Goal: Information Seeking & Learning: Understand process/instructions

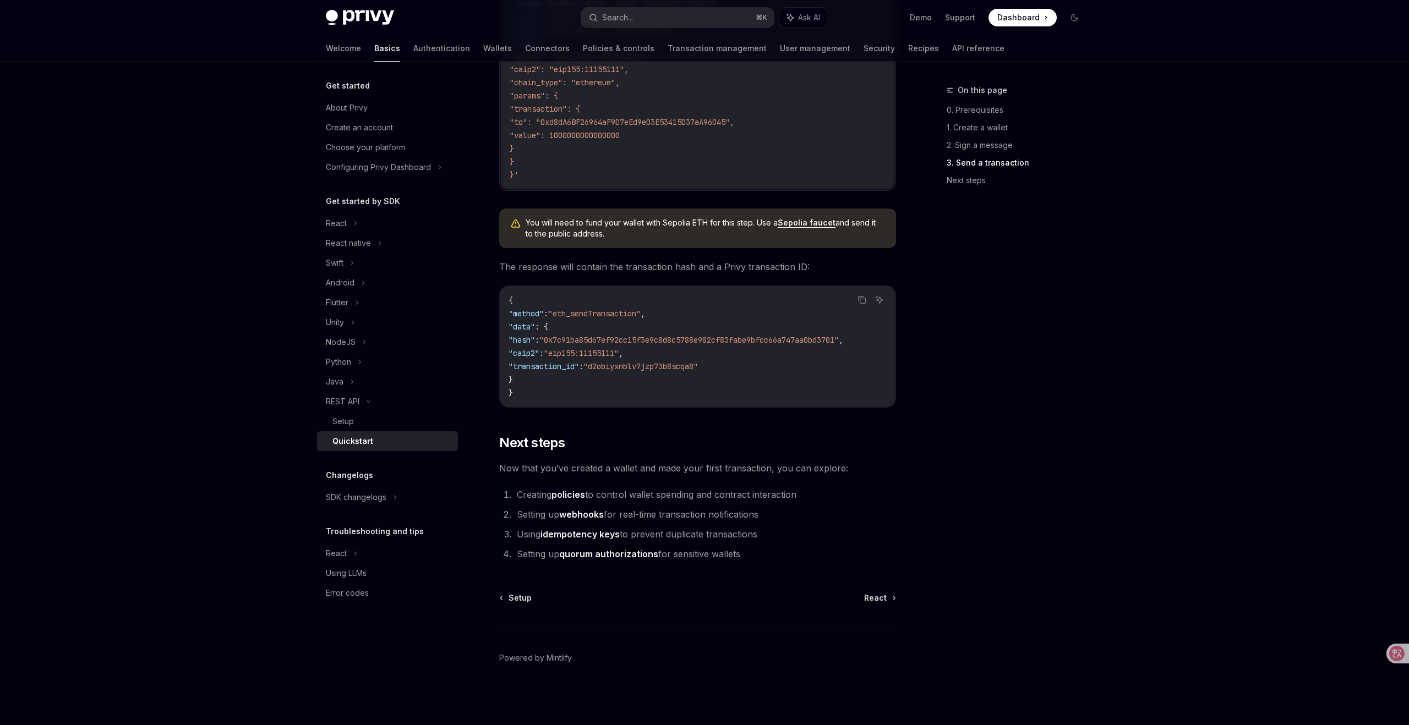
scroll to position [1217, 0]
type textarea "*"
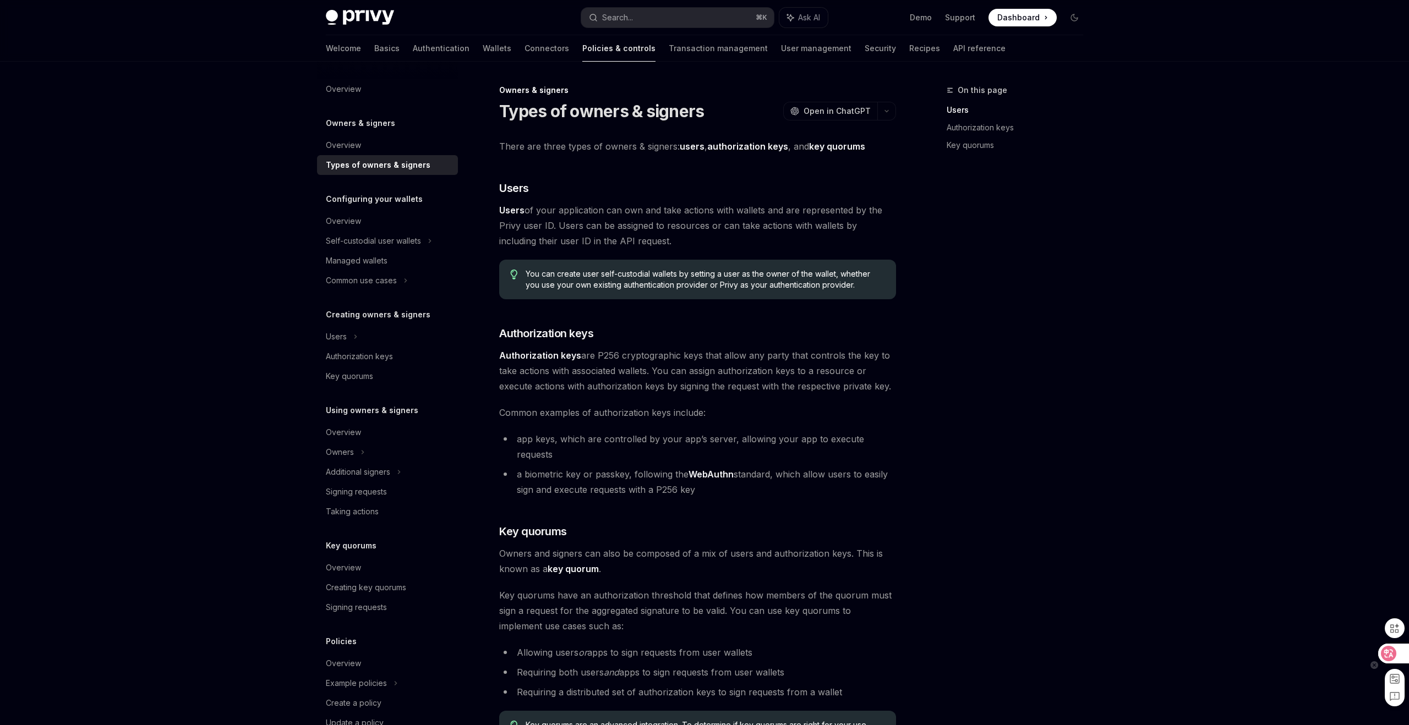
click at [1387, 654] on icon at bounding box center [1388, 653] width 9 height 9
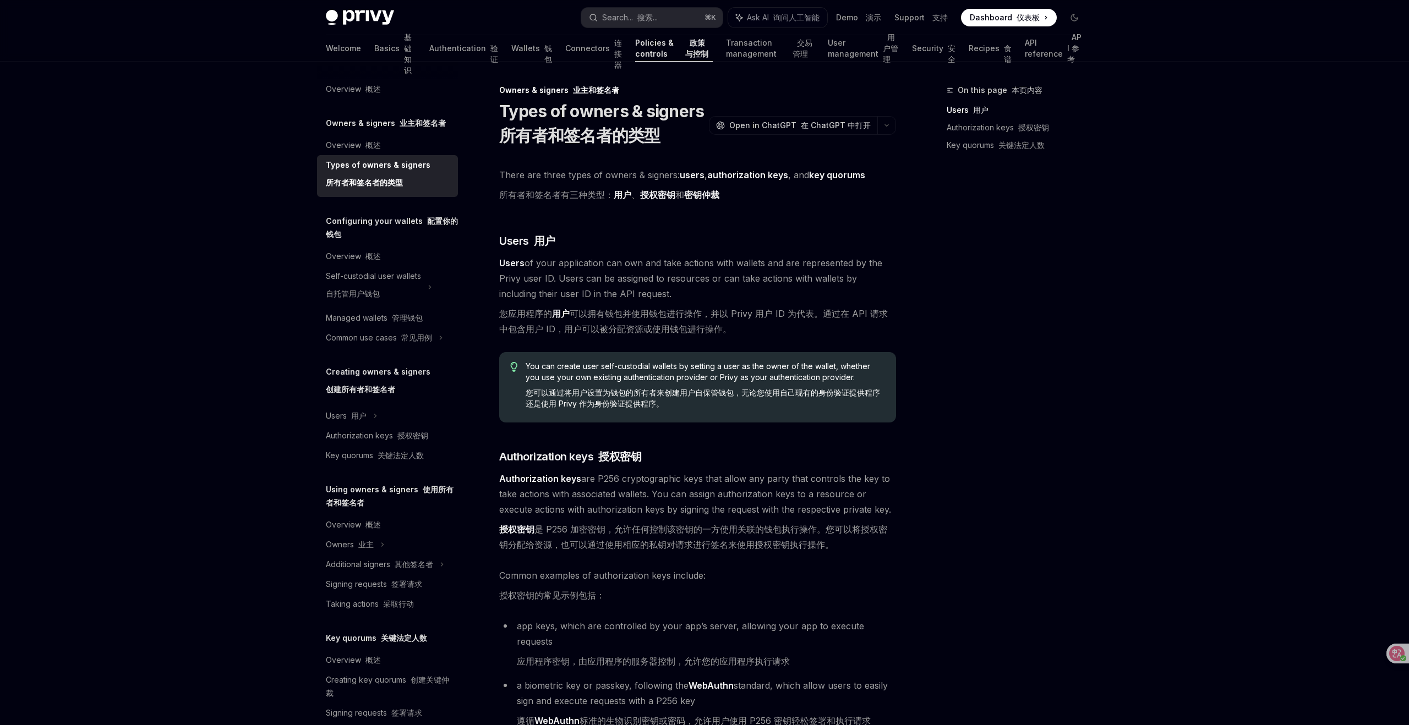
click at [754, 231] on div "There are three types of owners & signers: users , authorization keys , and key…" at bounding box center [697, 654] width 397 height 975
click at [976, 282] on div "On this page 本页内容 Users 用户 Authorization keys 授权密钥 Key quorums 关键法定人数" at bounding box center [1008, 405] width 167 height 642
click at [1088, 338] on div "On this page 本页内容 Users 用户 Authorization keys 授权密钥 Key quorums 关键法定人数" at bounding box center [1008, 405] width 167 height 642
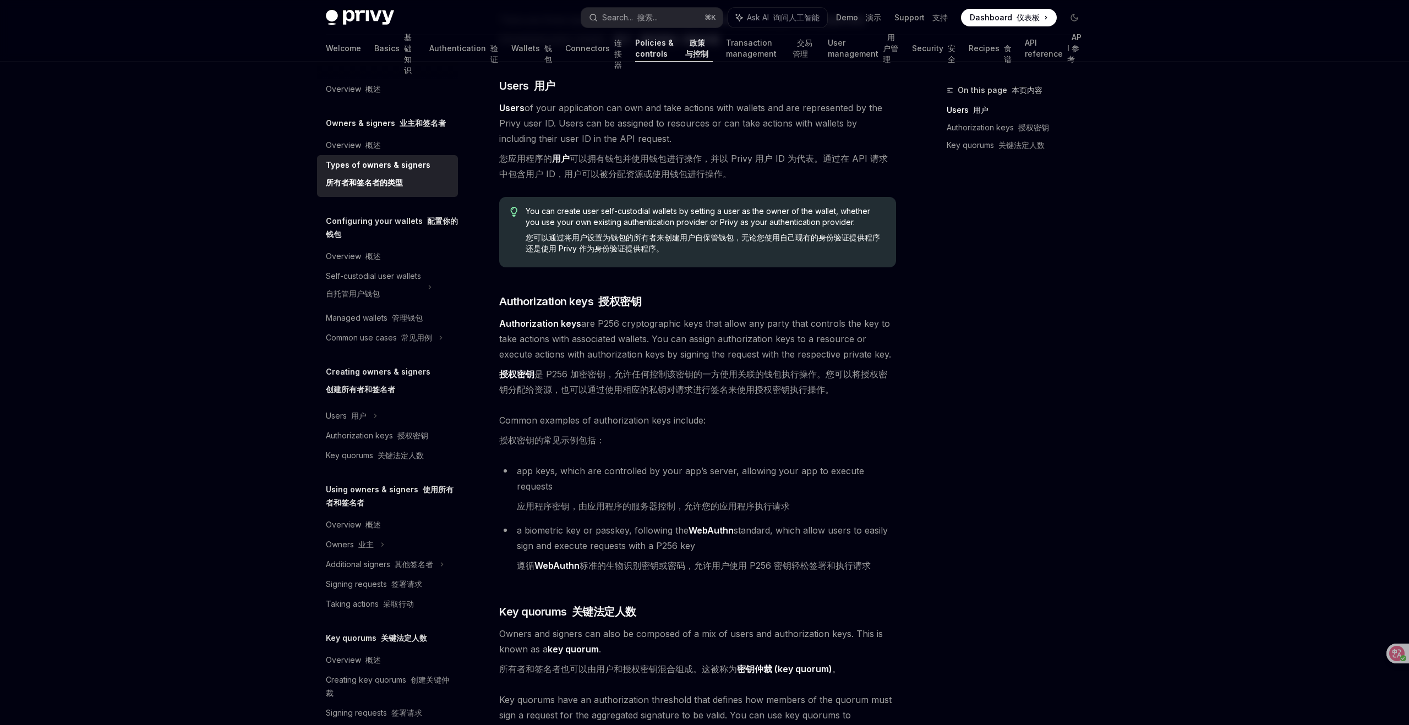
scroll to position [162, 0]
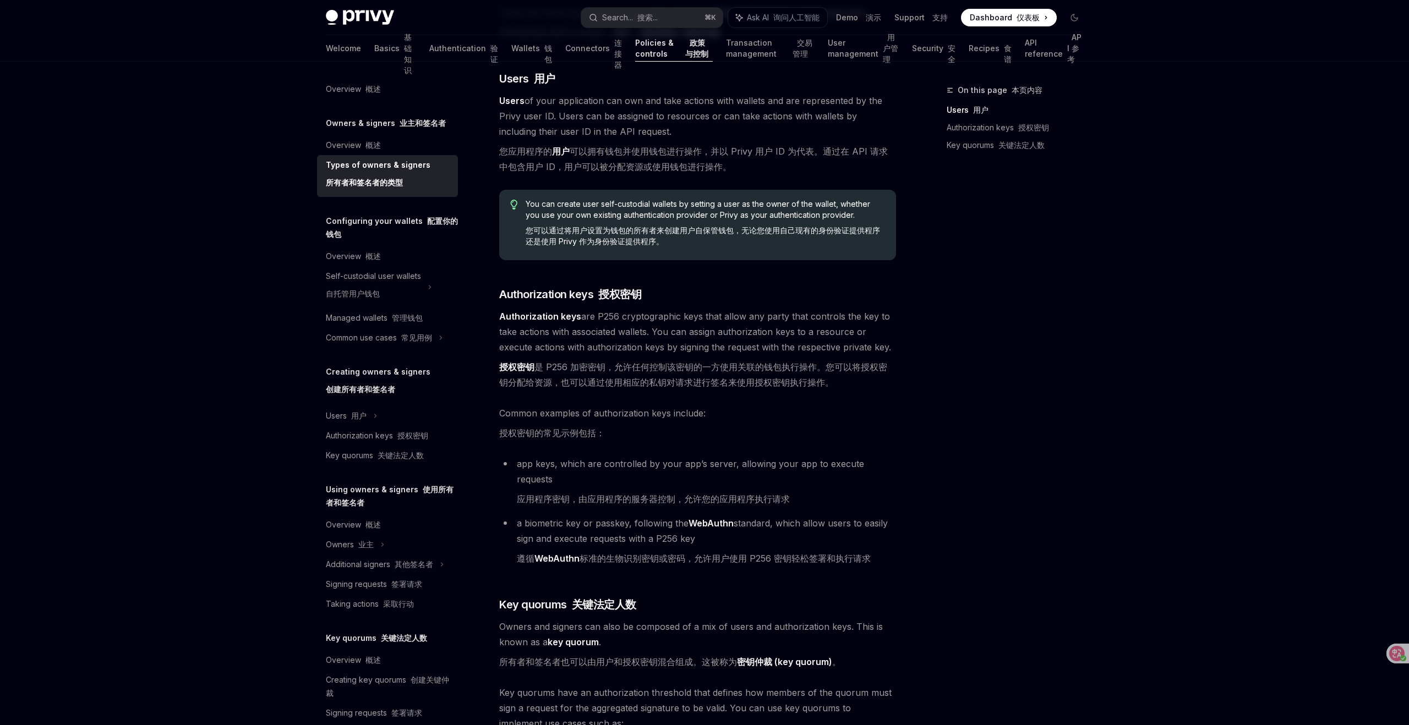
click at [983, 369] on div "On this page 本页内容 Users 用户 Authorization keys 授权密钥 Key quorums 关键法定人数" at bounding box center [1008, 405] width 167 height 642
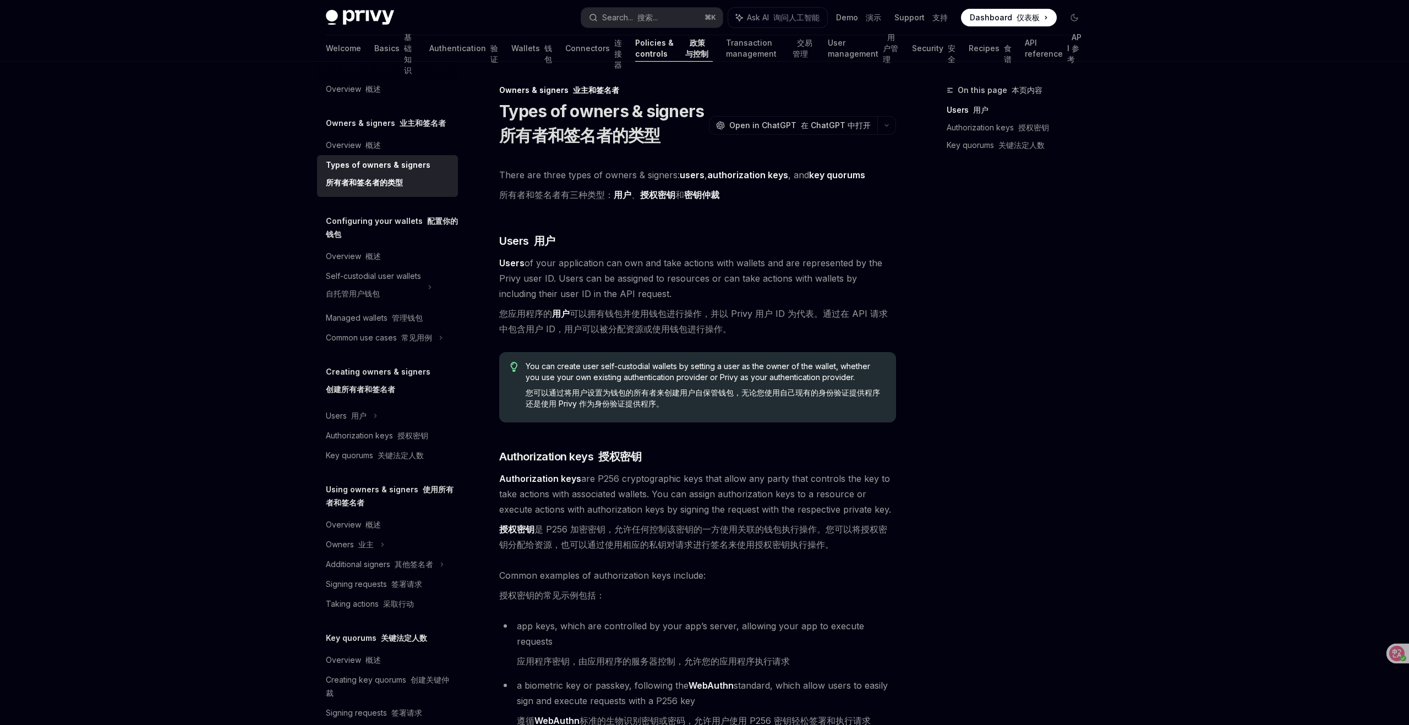
scroll to position [21, 0]
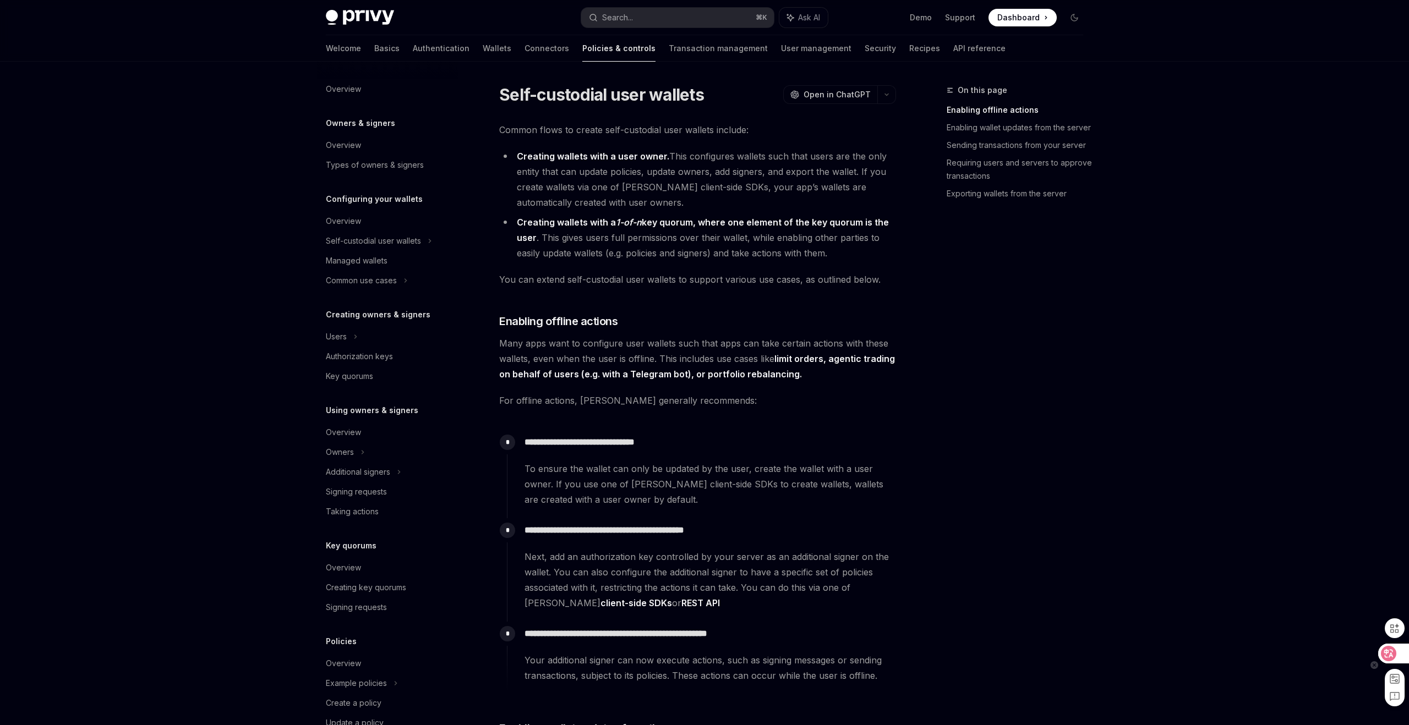
click at [1387, 652] on icon at bounding box center [1388, 653] width 9 height 9
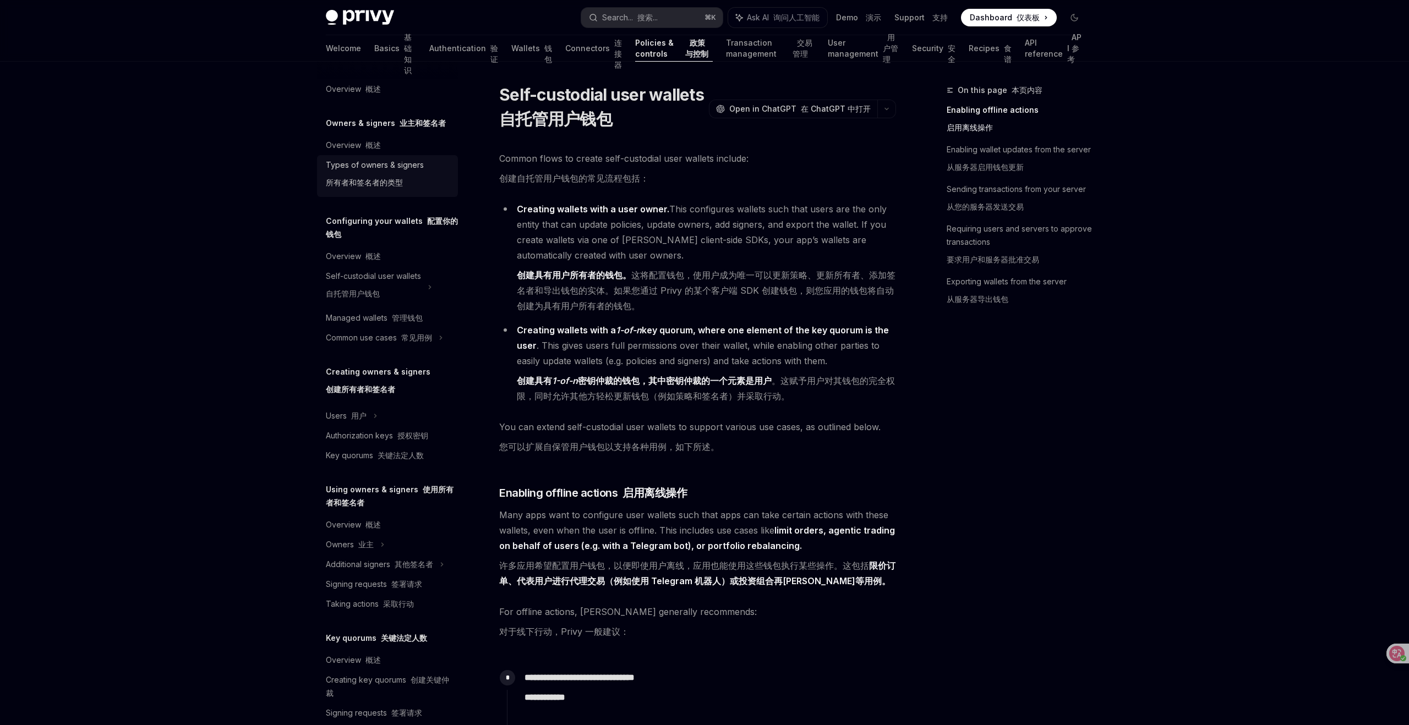
click at [379, 181] on font "所有者和签名者的类型" at bounding box center [364, 182] width 77 height 9
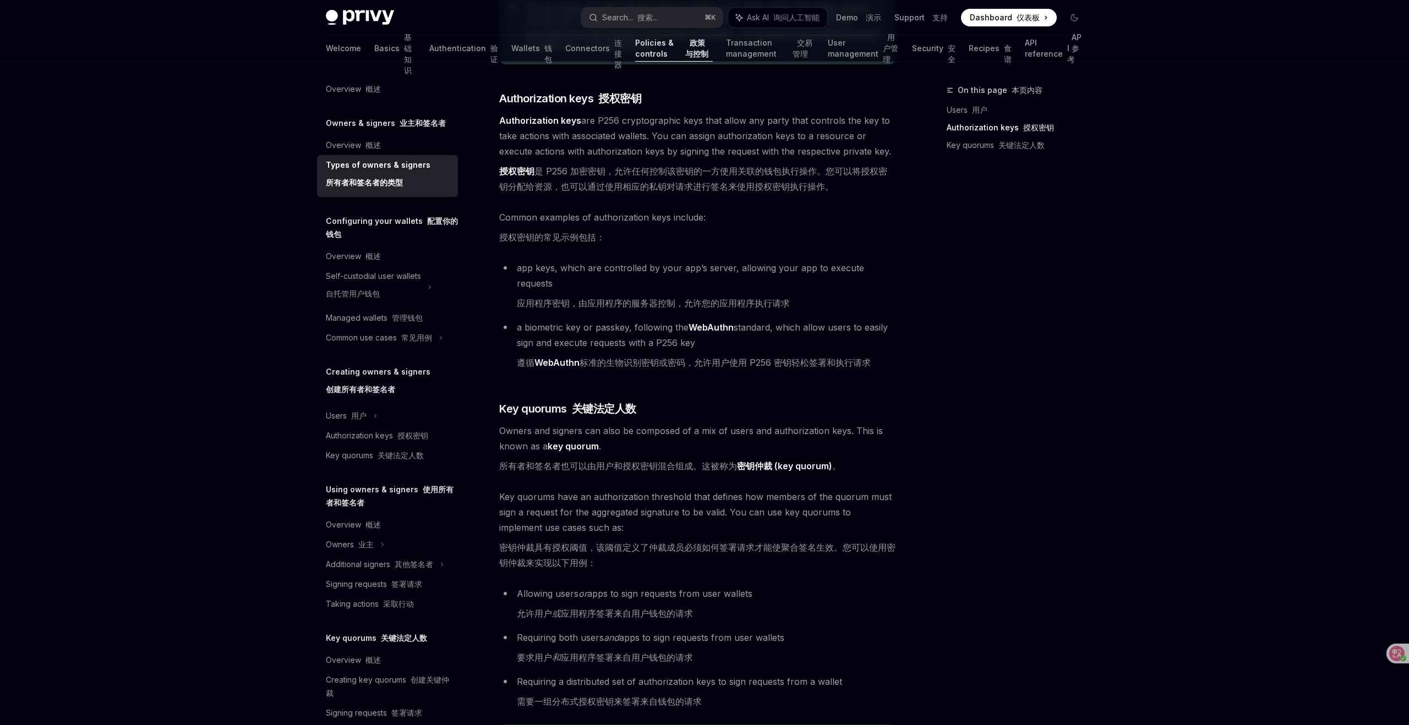
scroll to position [357, 0]
click at [957, 544] on div "On this page 本页内容 Users 用户 Authorization keys 授权密钥 Key quorums 关键法定人数" at bounding box center [1008, 405] width 167 height 642
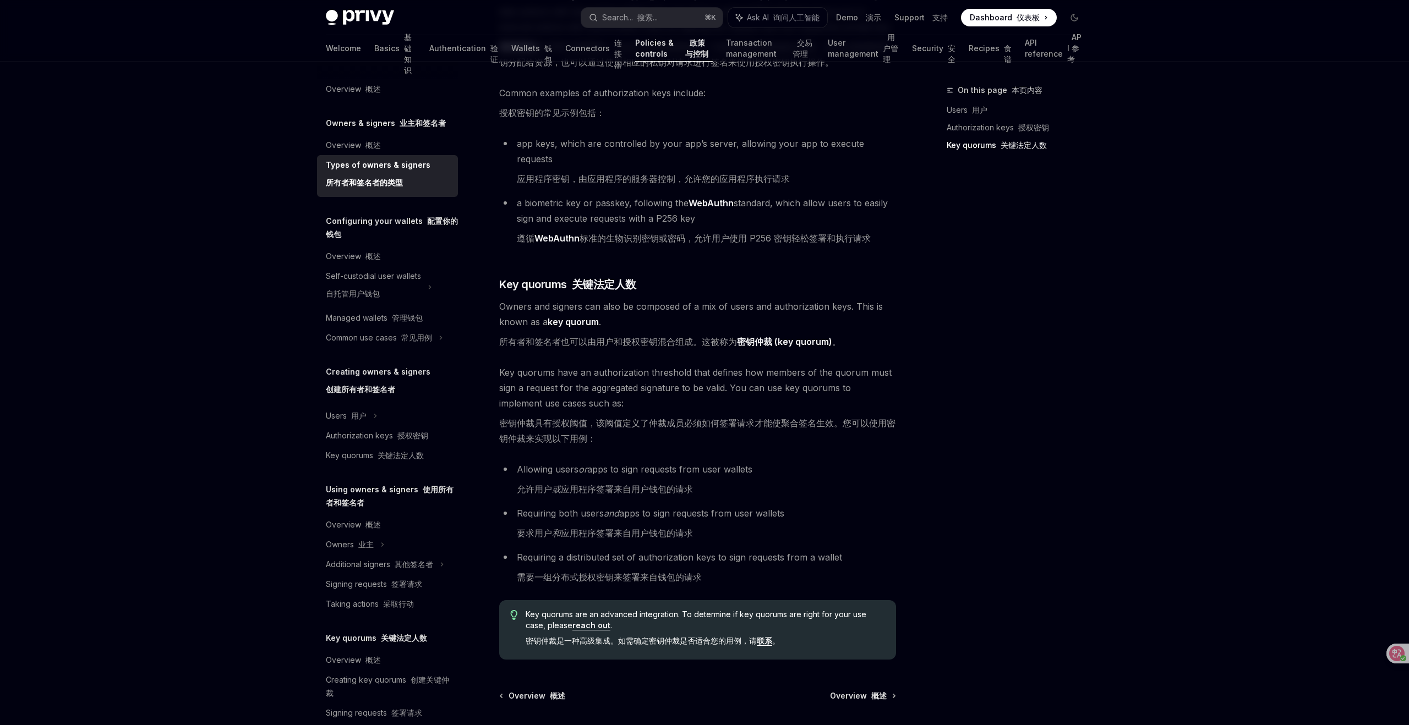
scroll to position [482, 0]
click at [762, 637] on link "联系" at bounding box center [764, 642] width 15 height 10
click at [962, 404] on div "On this page 本页内容 Users 用户 Authorization keys 授权密钥 Key quorums 关键法定人数" at bounding box center [1008, 405] width 167 height 642
click at [362, 218] on h5 "Configuring your wallets 配置你的钱包" at bounding box center [392, 228] width 132 height 26
click at [347, 251] on div "Overview 概述" at bounding box center [353, 256] width 55 height 13
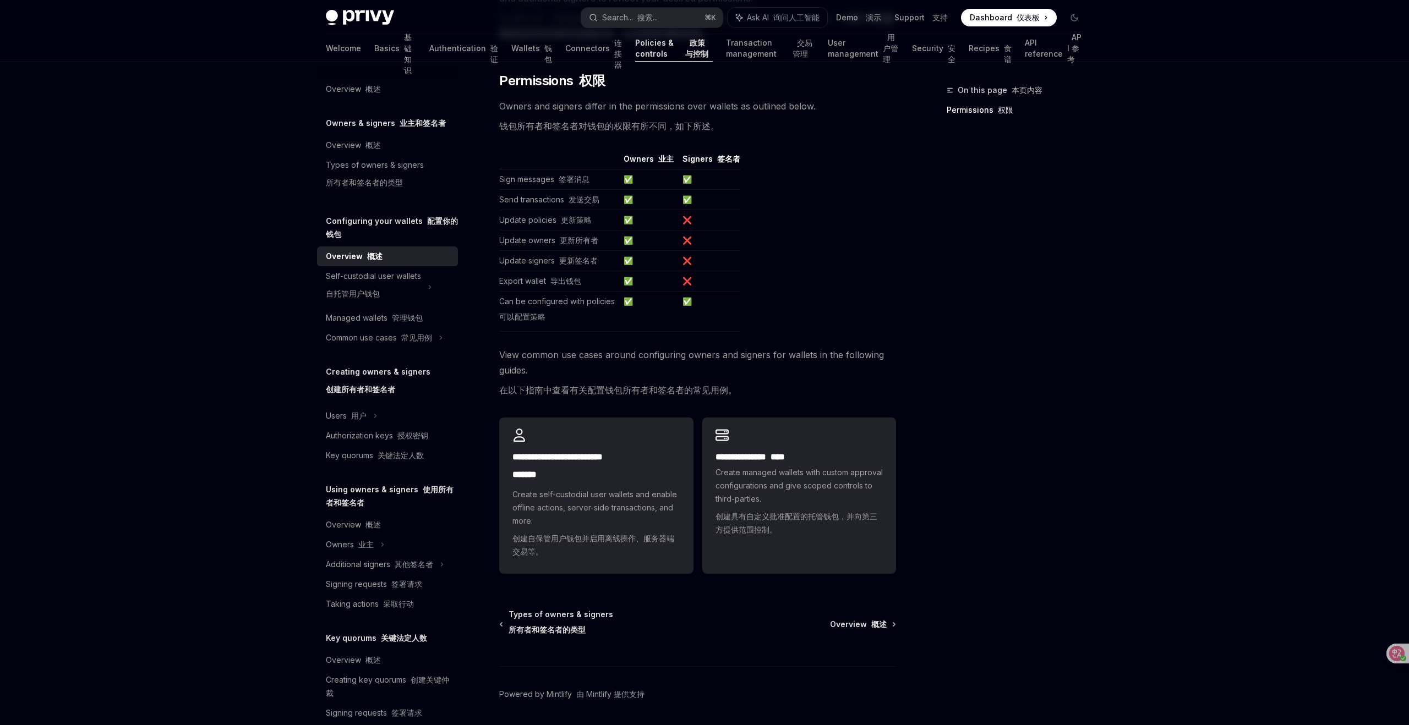
scroll to position [215, 0]
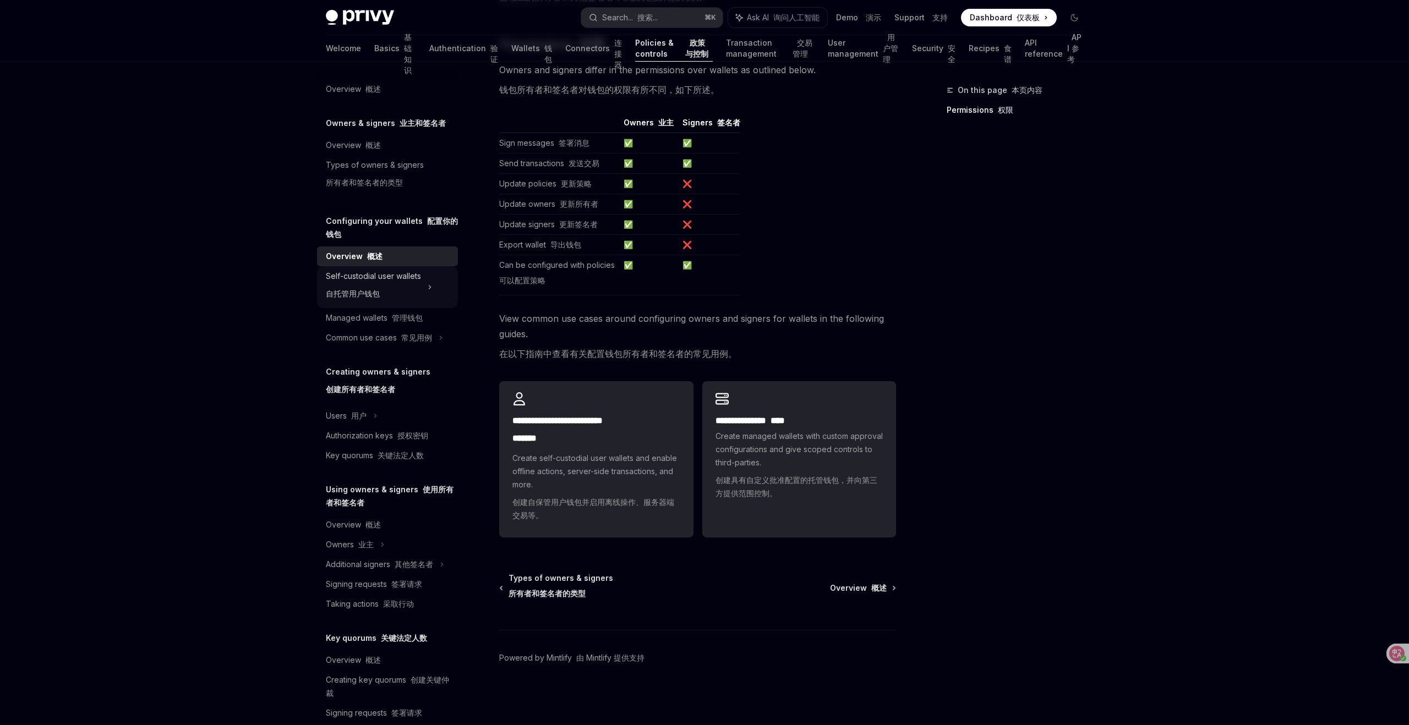
click at [356, 289] on font "自托管用户钱包" at bounding box center [353, 293] width 54 height 9
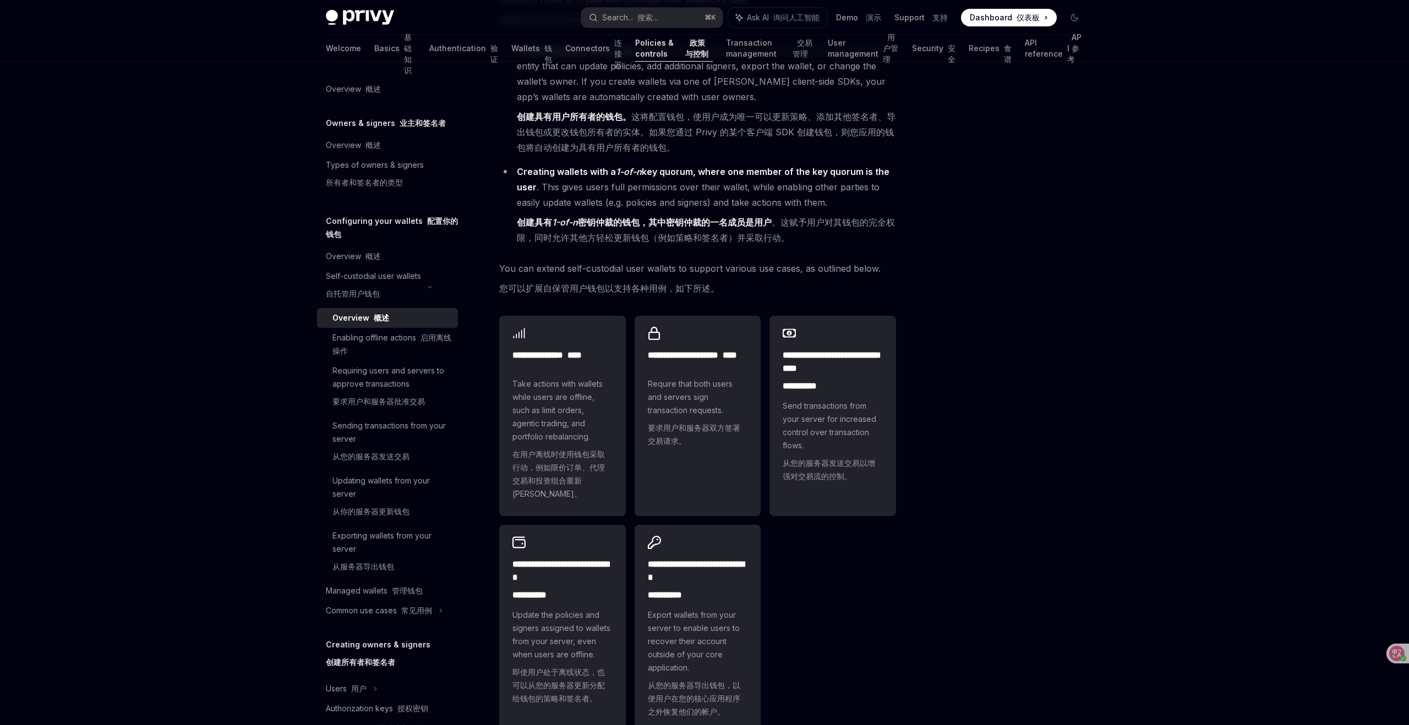
scroll to position [148, 0]
click at [1047, 252] on div at bounding box center [1008, 405] width 167 height 642
click at [1100, 187] on div "Overview 概述 Owners & signers 业主和签名者 Overview 概述 Types of owners & signers 所有者和签…" at bounding box center [704, 407] width 810 height 987
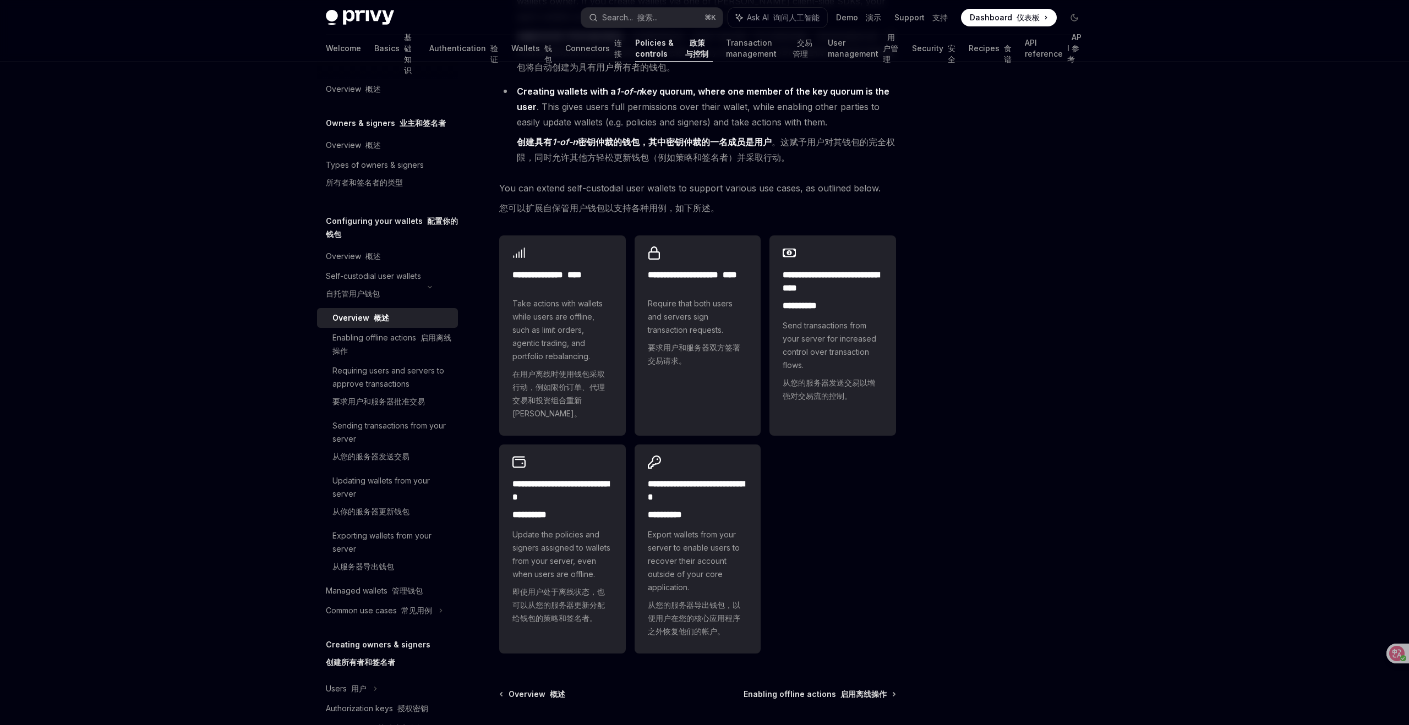
scroll to position [232, 0]
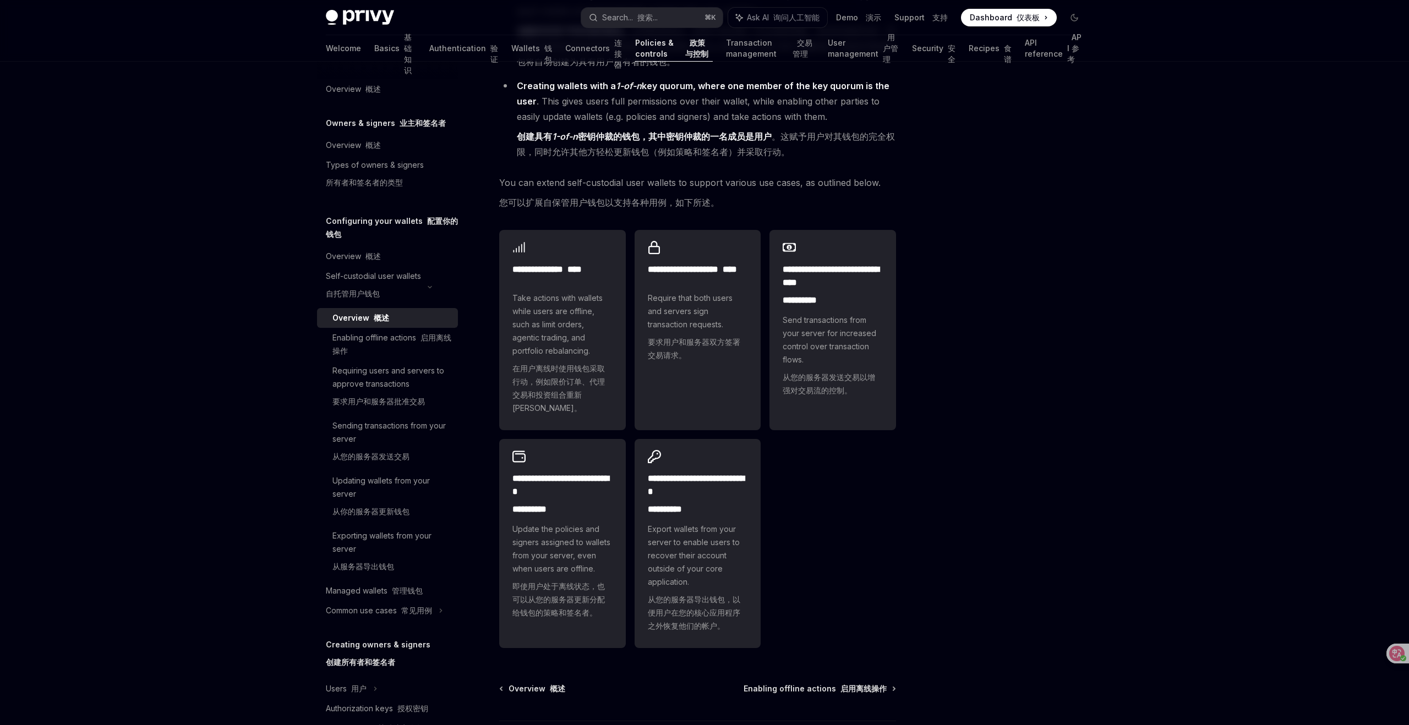
click at [1196, 421] on div "Privy Docs home page Search... 搜索... ⌘ K Ask AI 询问人工智能 Demo 演示 Support 支持 Dashb…" at bounding box center [704, 292] width 1409 height 1049
click at [384, 340] on div "Enabling offline actions 启用离线操作" at bounding box center [391, 344] width 119 height 26
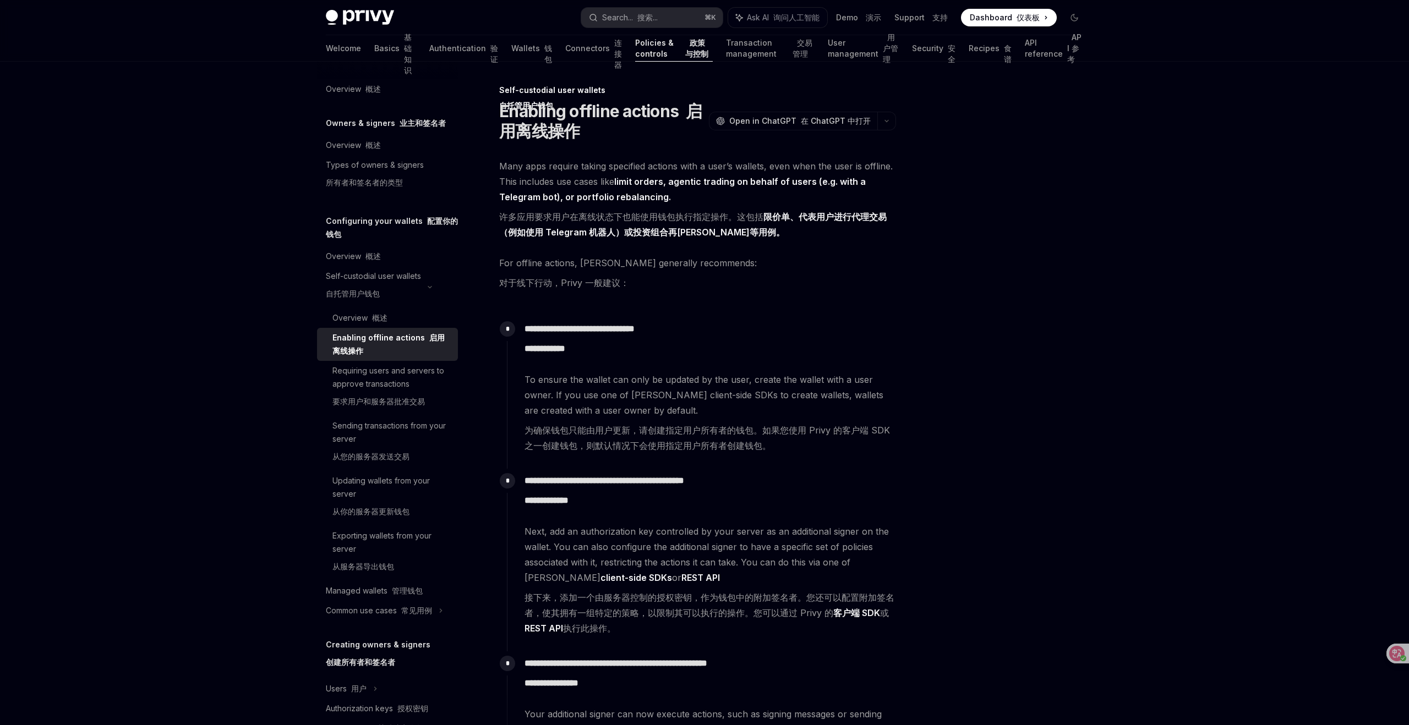
click at [1038, 217] on div at bounding box center [1008, 405] width 167 height 642
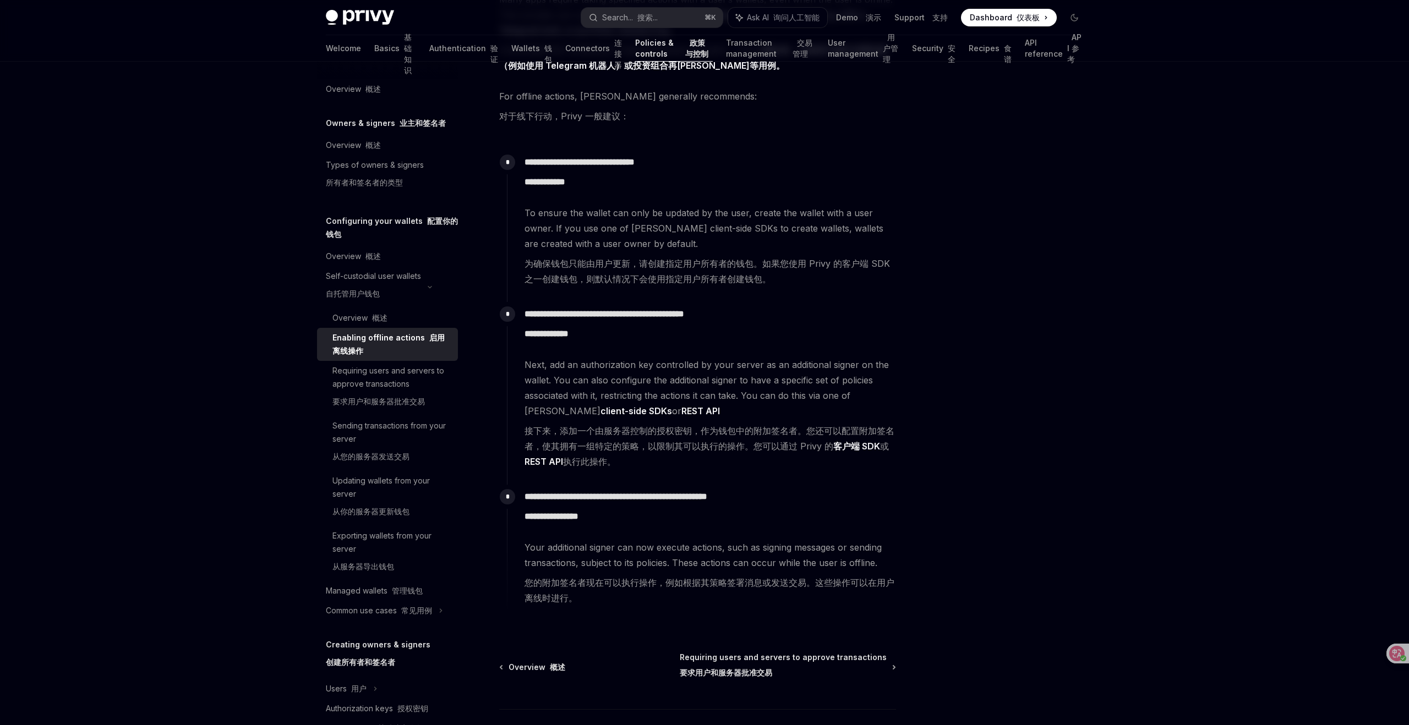
scroll to position [167, 0]
click at [1045, 462] on div at bounding box center [1008, 405] width 167 height 642
click at [1014, 443] on div at bounding box center [1008, 405] width 167 height 642
click at [382, 388] on div "Requiring users and servers to approve transactions 要求用户和服务器批准交易" at bounding box center [391, 388] width 119 height 48
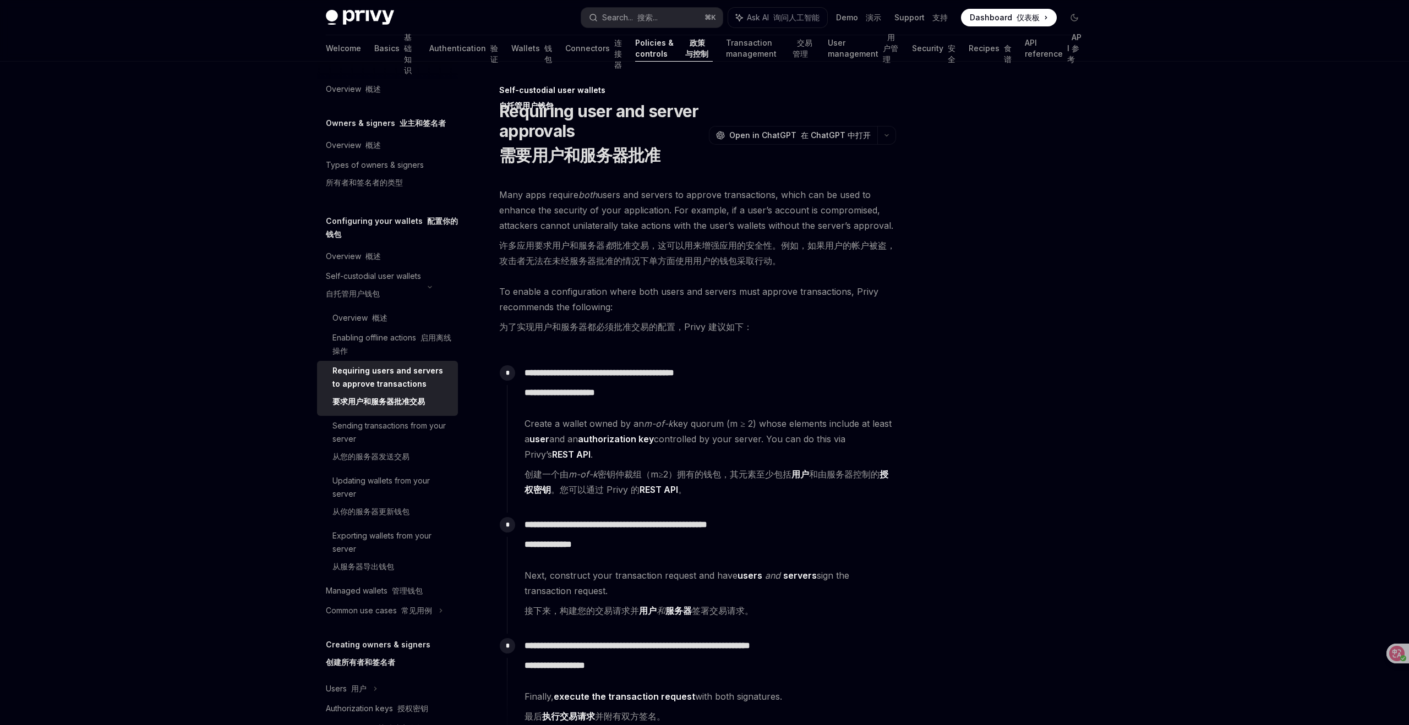
click at [1011, 307] on div at bounding box center [1008, 405] width 167 height 642
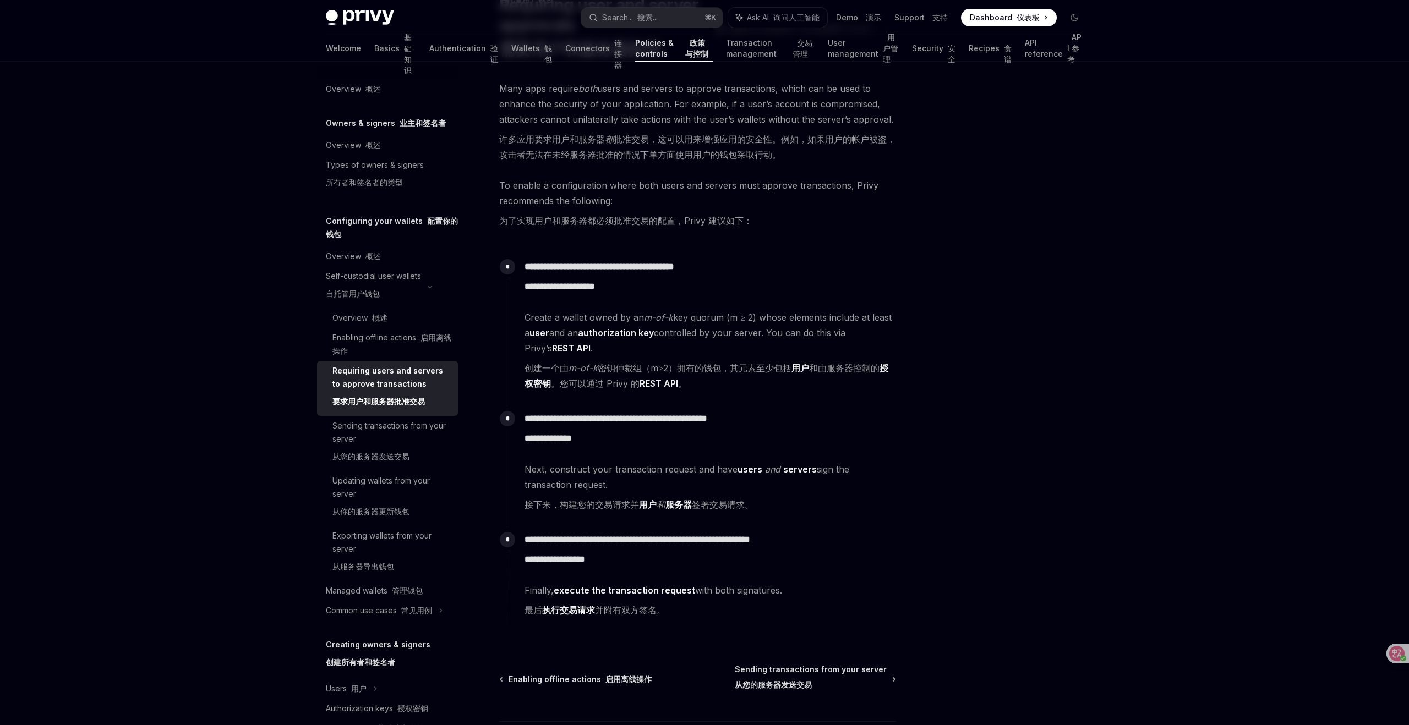
scroll to position [111, 0]
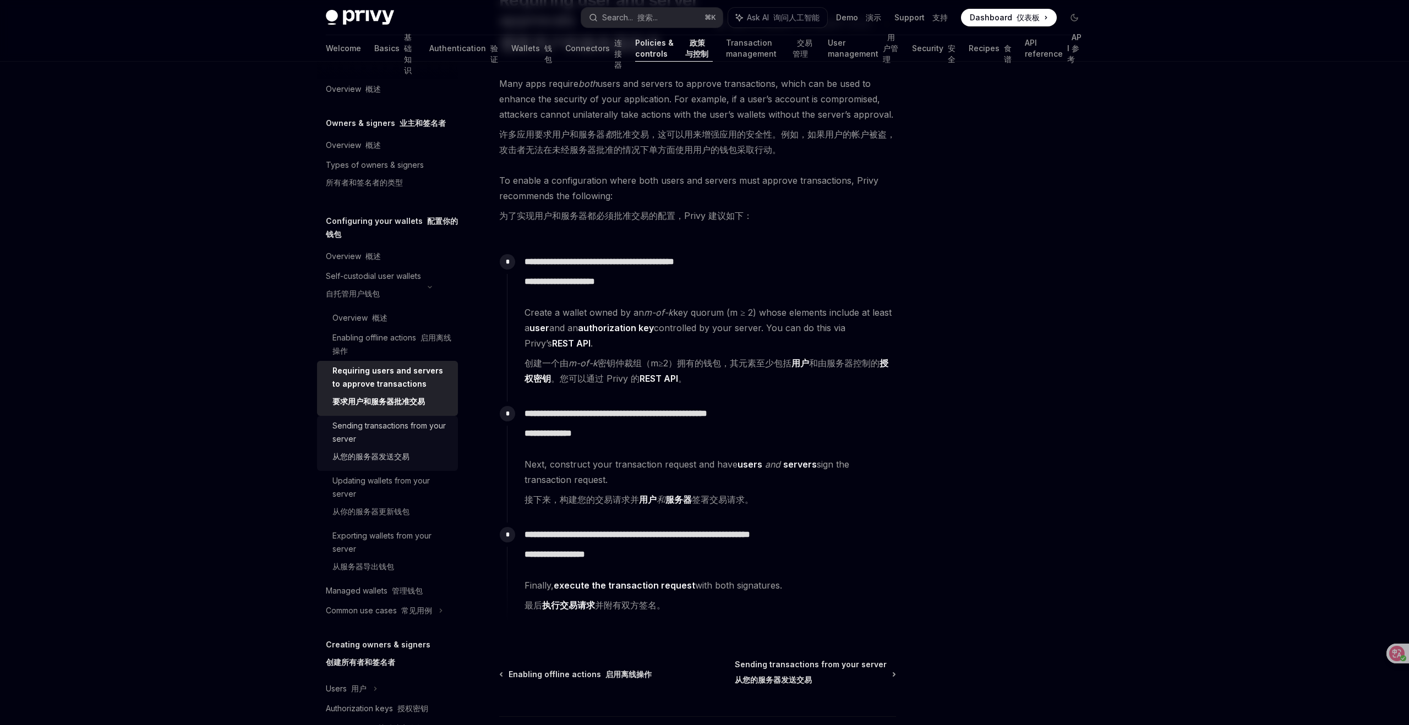
click at [384, 446] on div "Sending transactions from your server 从您的服务器发送交易" at bounding box center [391, 443] width 119 height 48
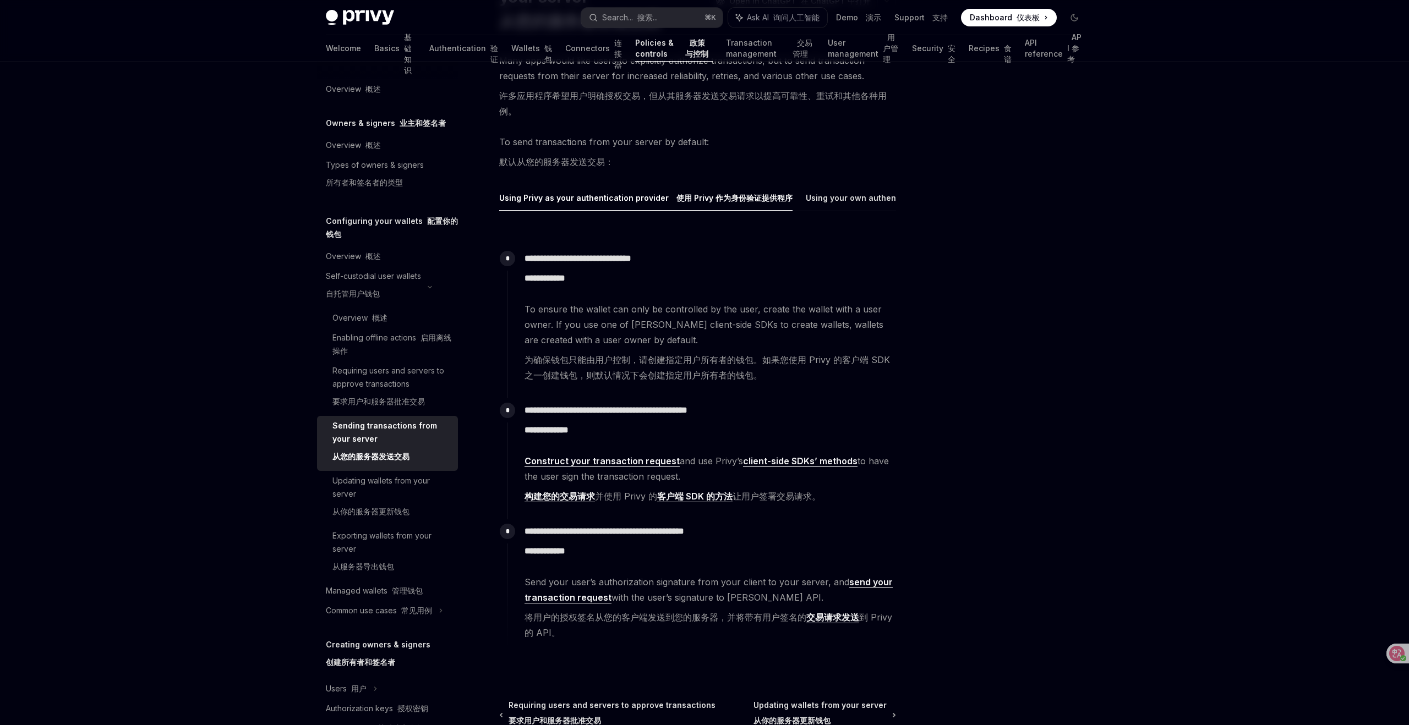
scroll to position [158, 0]
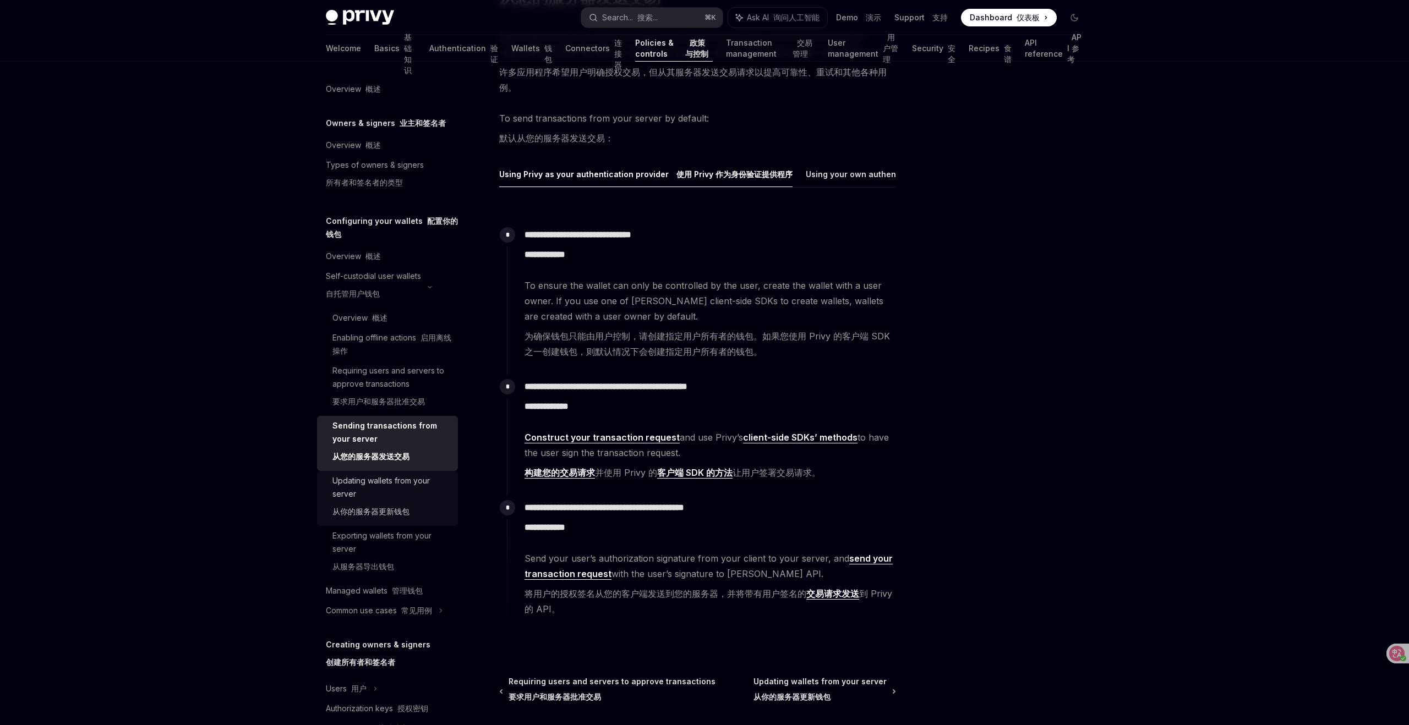
click at [362, 512] on font "从你的服务器更新钱包" at bounding box center [370, 511] width 77 height 9
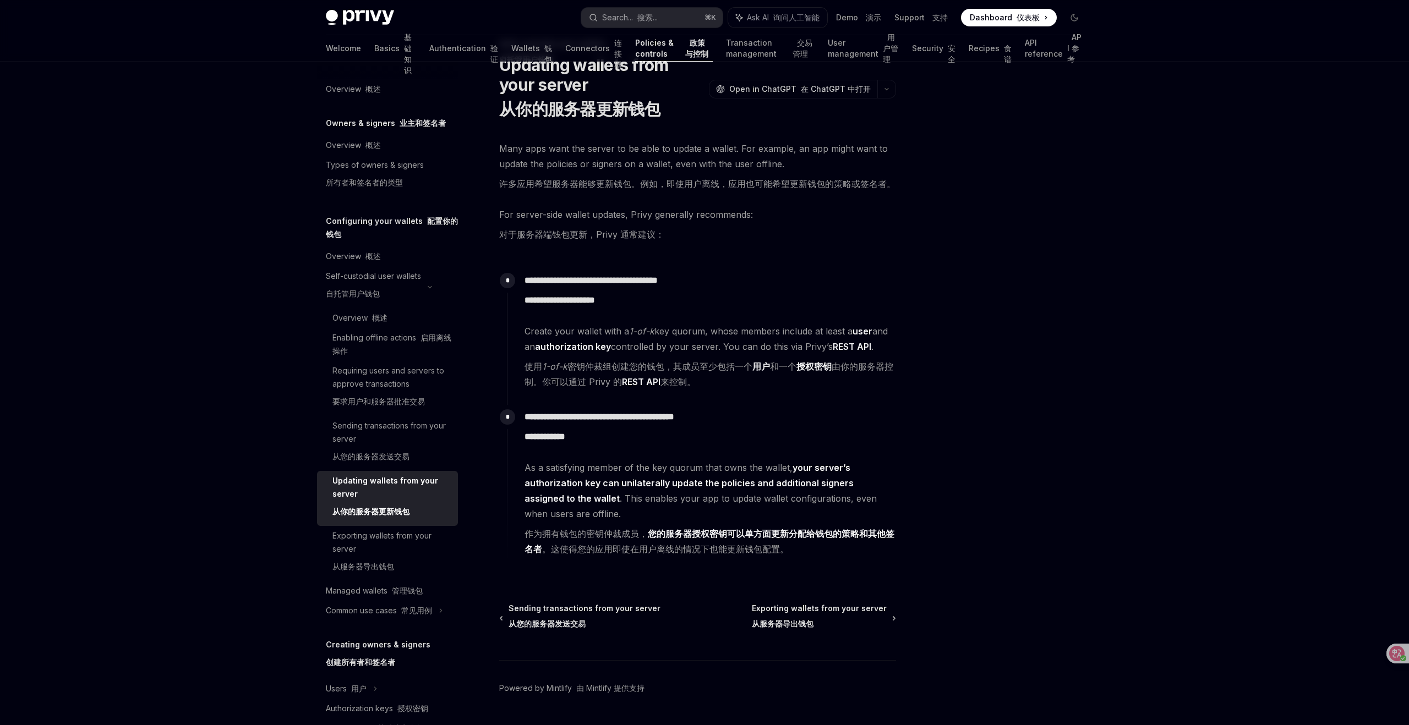
scroll to position [69, 0]
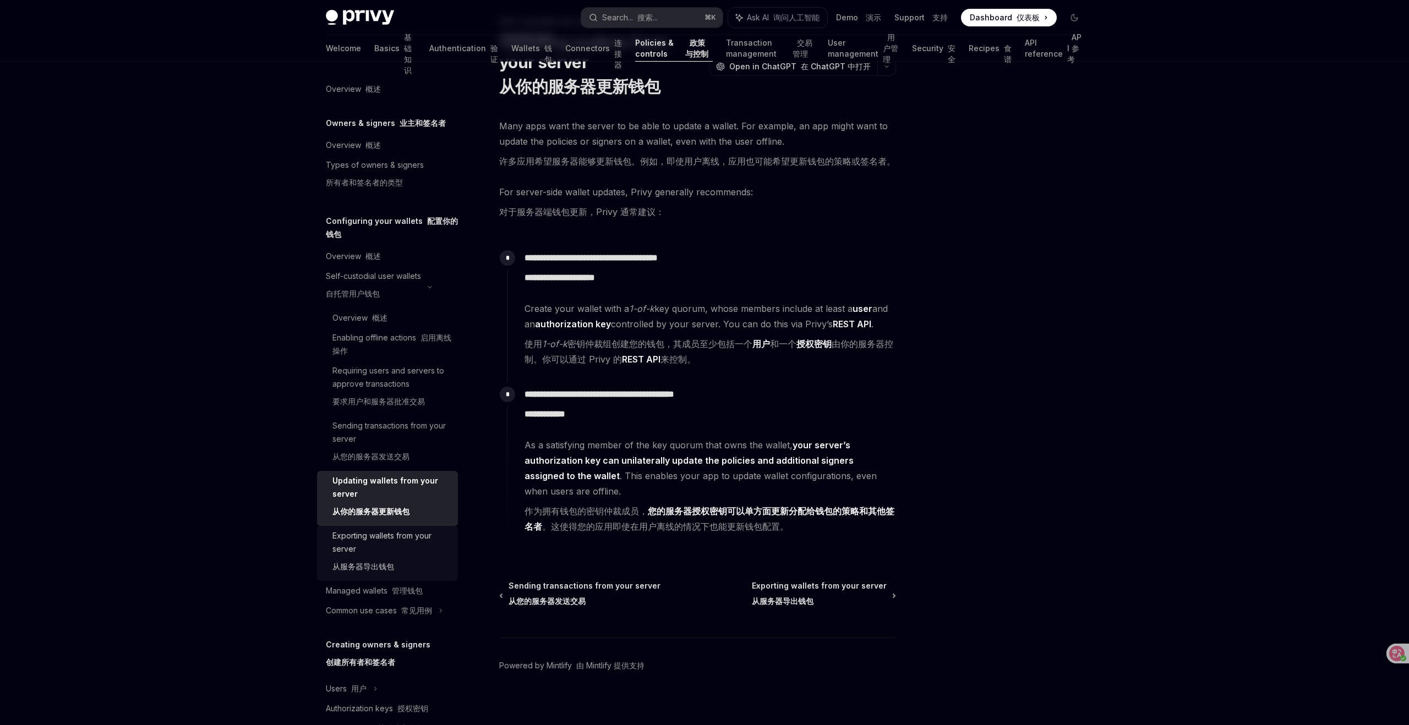
click at [410, 544] on div "Exporting wallets from your server 从服务器导出钱包" at bounding box center [391, 554] width 119 height 48
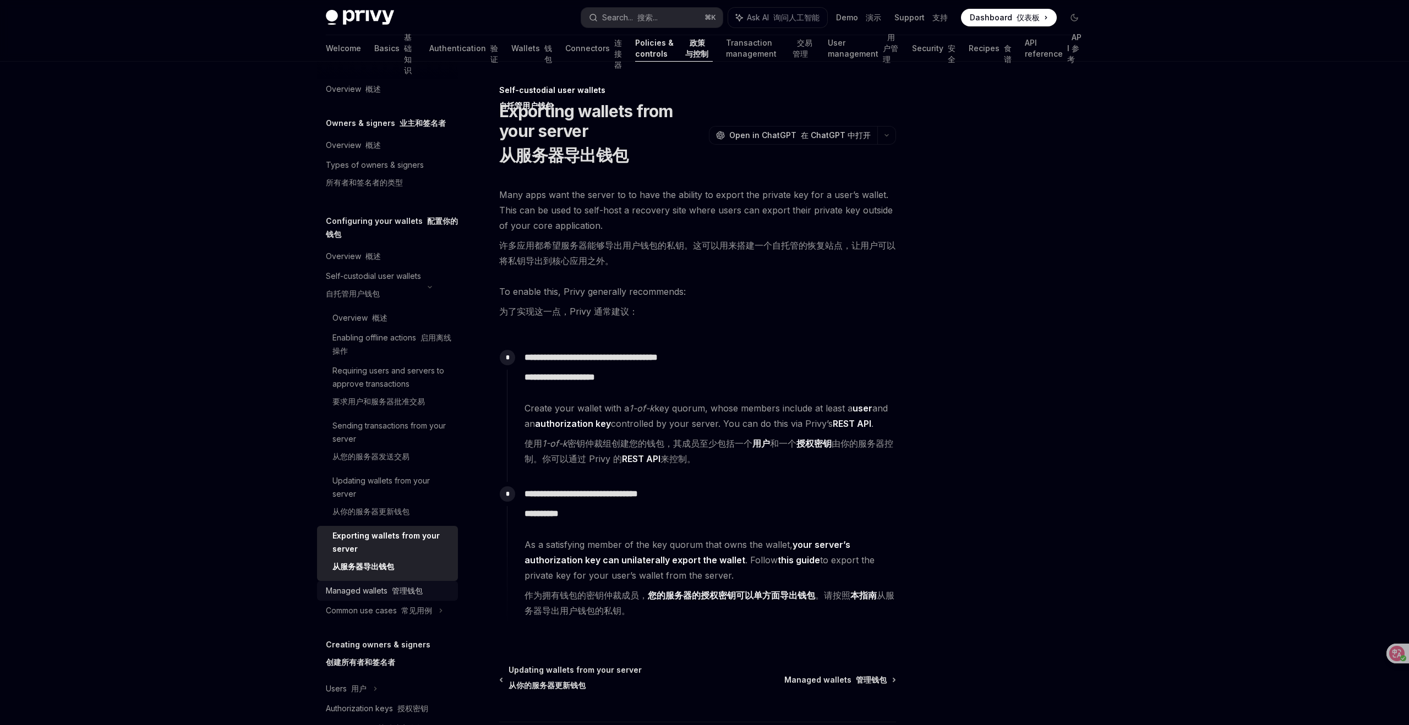
click at [399, 594] on font "管理钱包" at bounding box center [407, 590] width 31 height 9
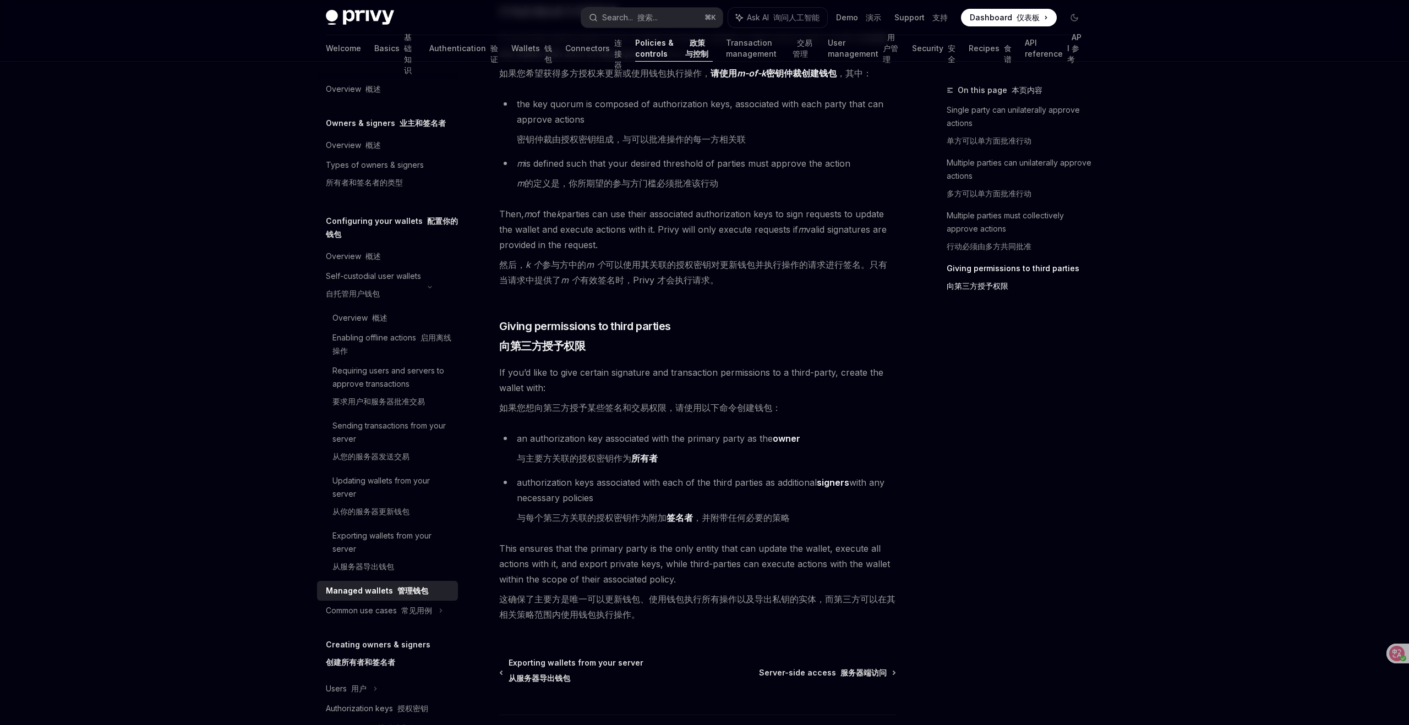
scroll to position [714, 0]
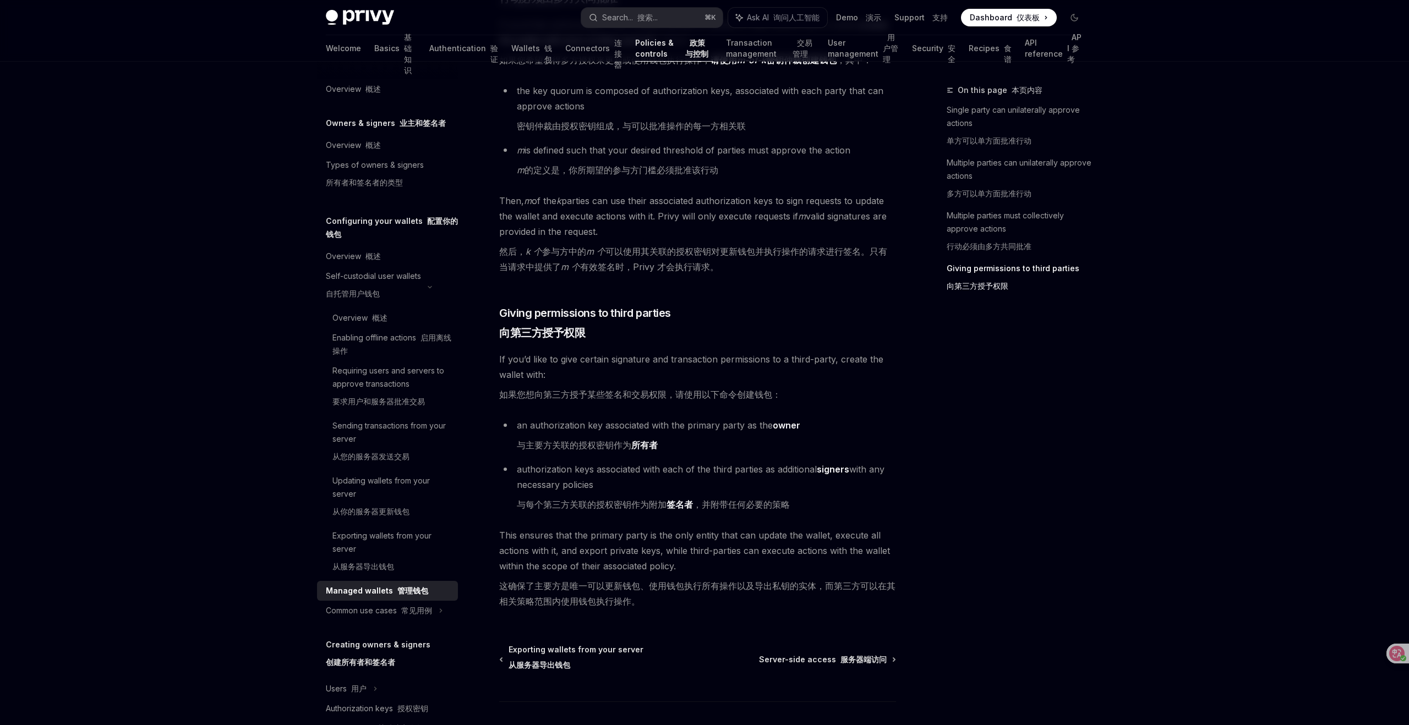
click at [1056, 410] on div "On this page 本页内容 Single party can unilaterally approve actions 单方可以单方面批准行动 Mul…" at bounding box center [1008, 405] width 167 height 642
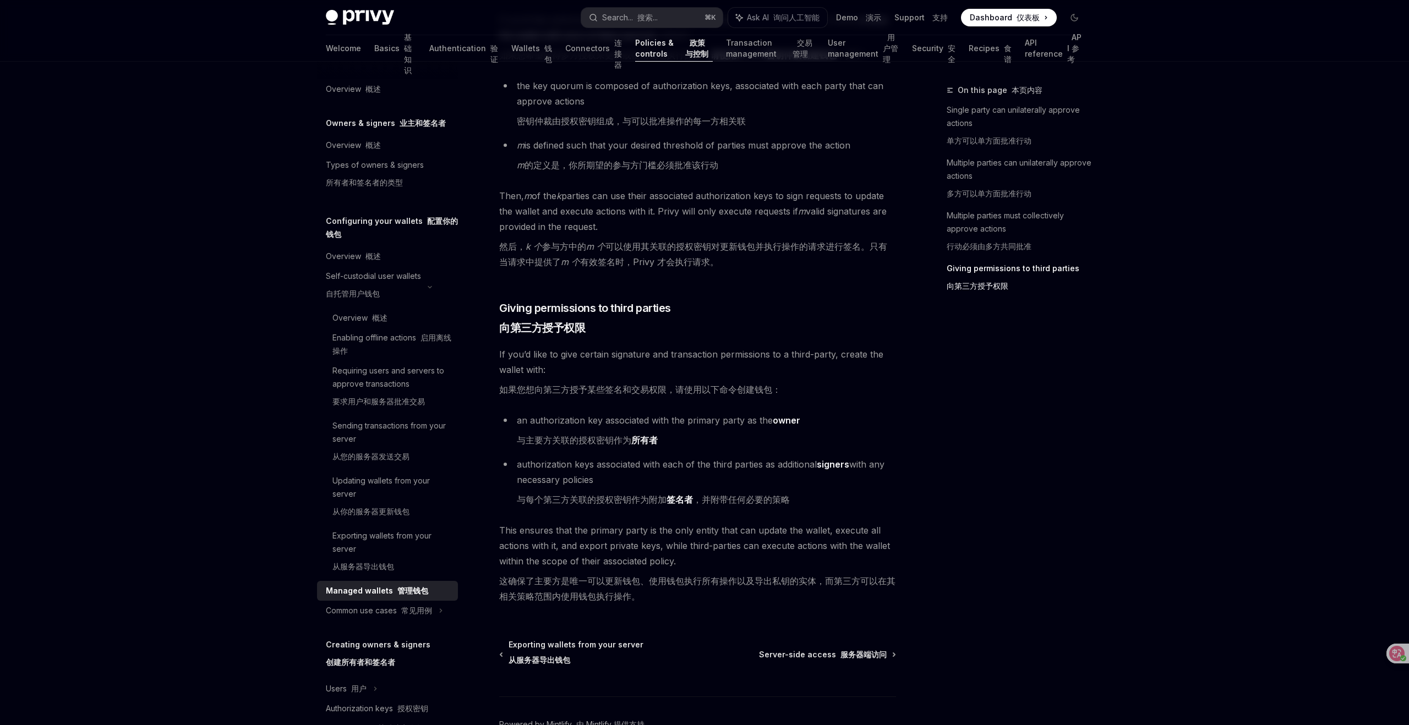
scroll to position [715, 0]
click at [928, 602] on div "On this page 本页内容 Single party can unilaterally approve actions 单方可以单方面批准行动 Mul…" at bounding box center [1008, 405] width 167 height 642
click at [427, 606] on font "常见用例" at bounding box center [416, 610] width 31 height 9
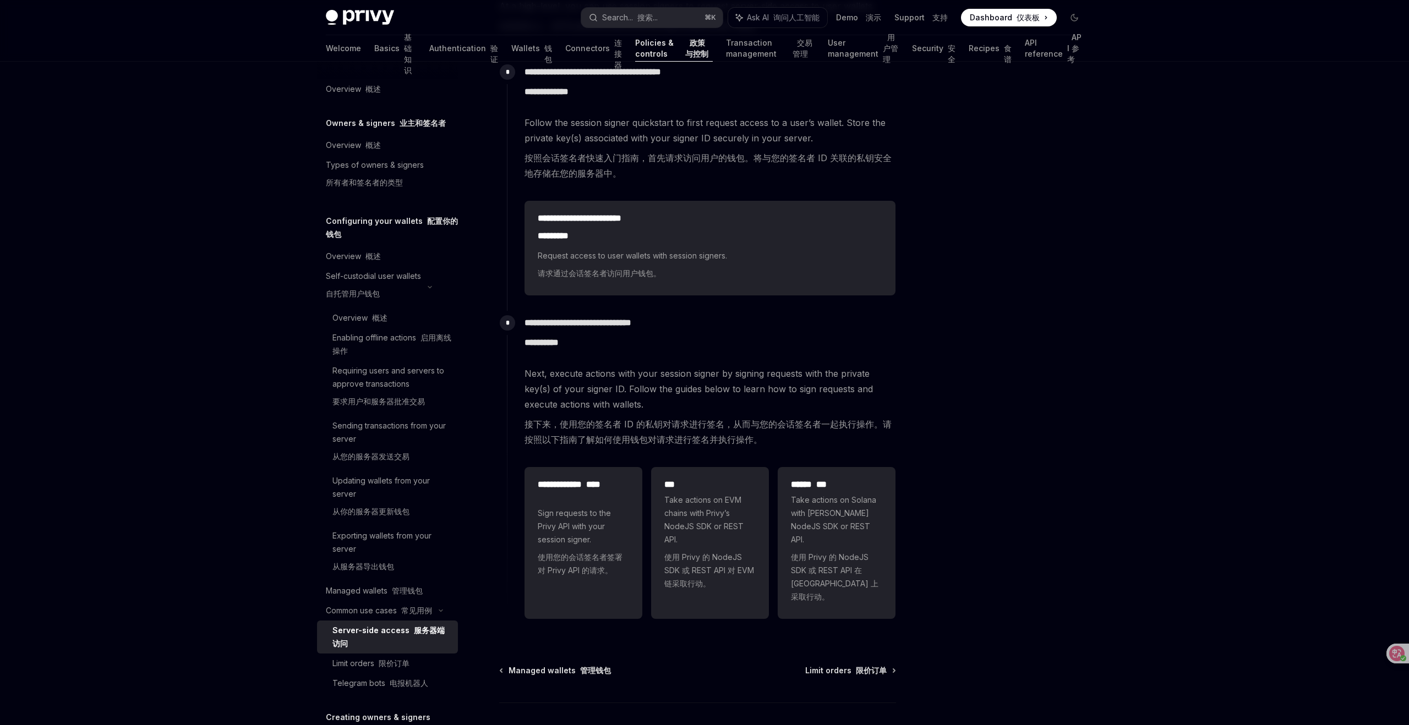
scroll to position [373, 0]
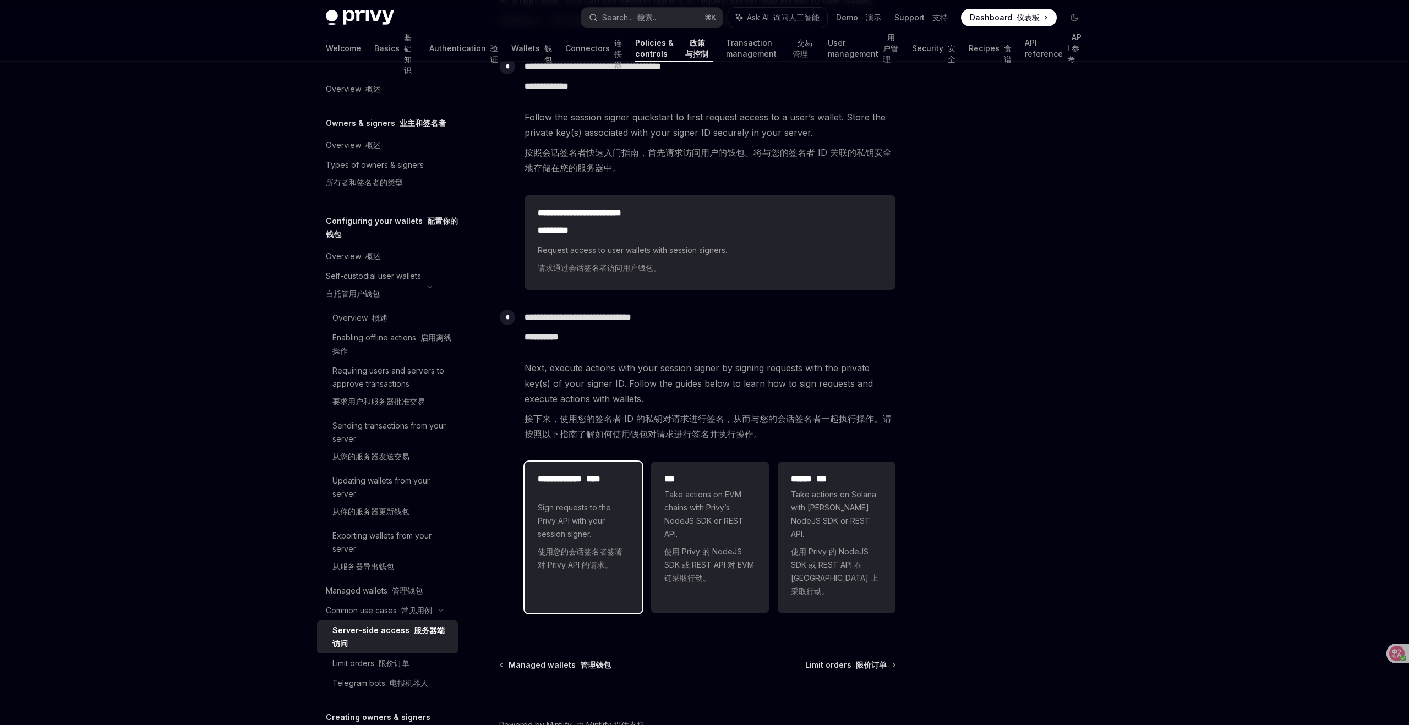
click at [555, 561] on font "使用您的会话签名者签署对 Privy API 的请求。" at bounding box center [580, 558] width 85 height 23
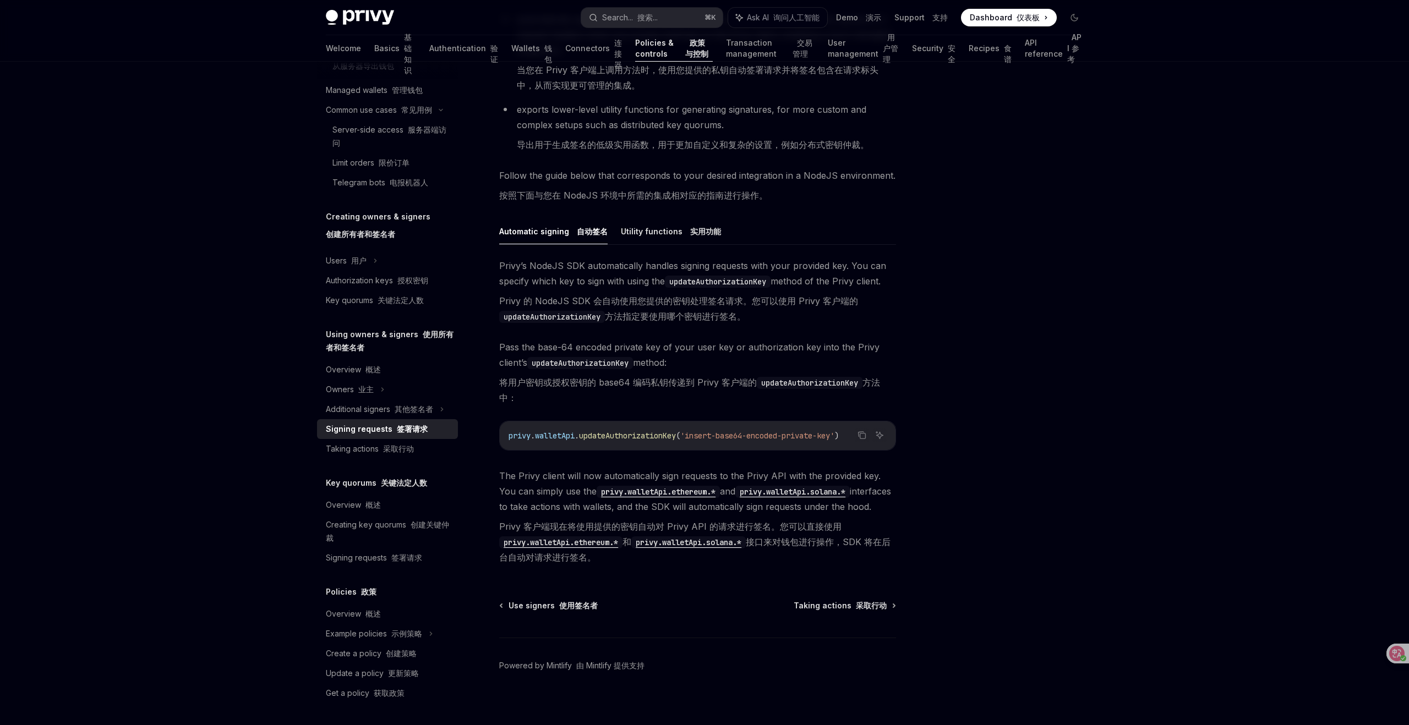
scroll to position [375, 0]
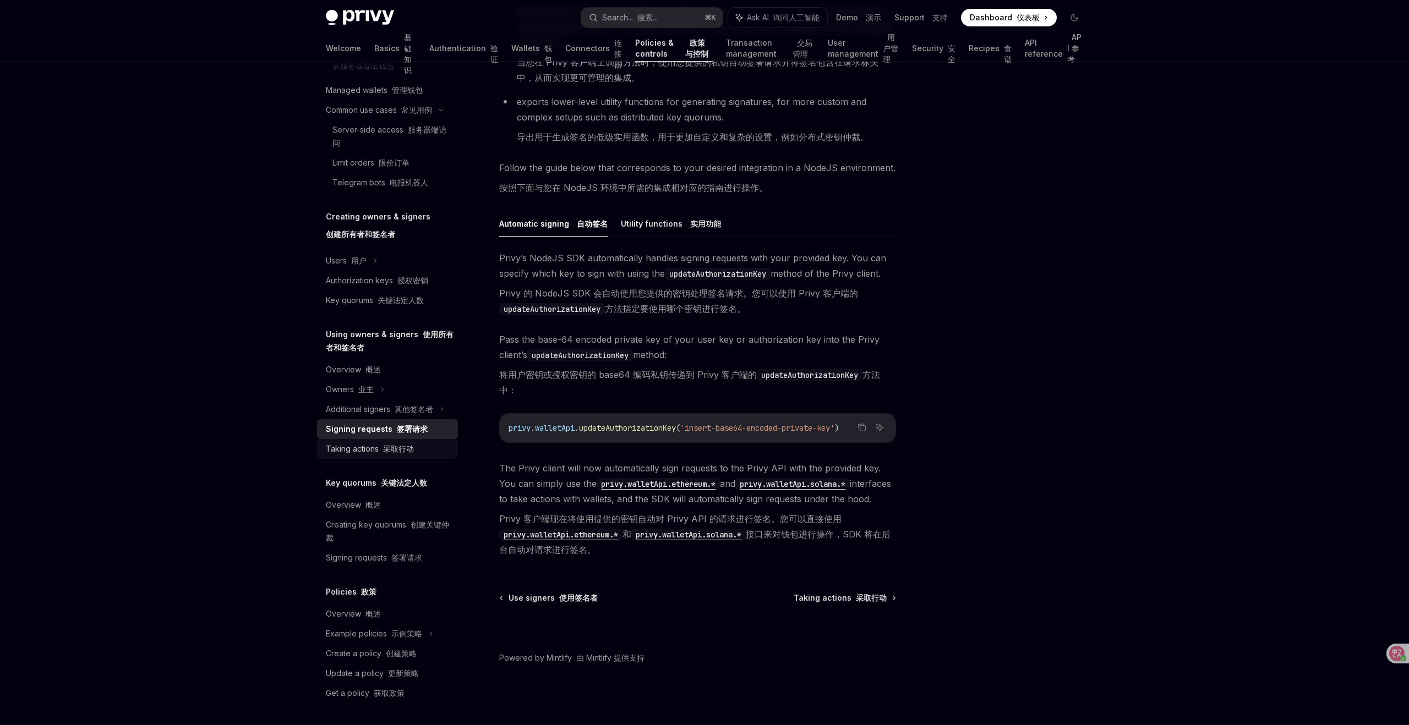
click at [359, 452] on div "Taking actions 采取行动" at bounding box center [370, 449] width 88 height 13
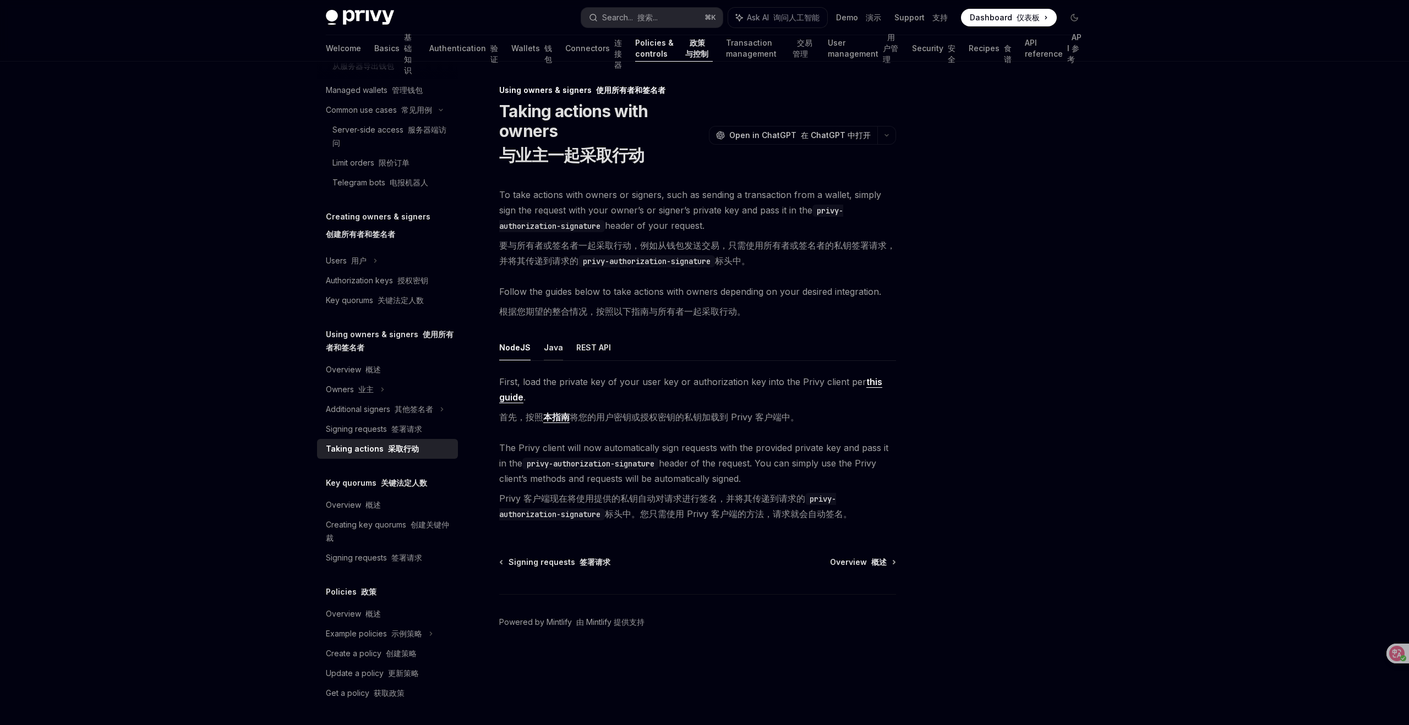
click at [549, 335] on button "Java" at bounding box center [553, 348] width 19 height 26
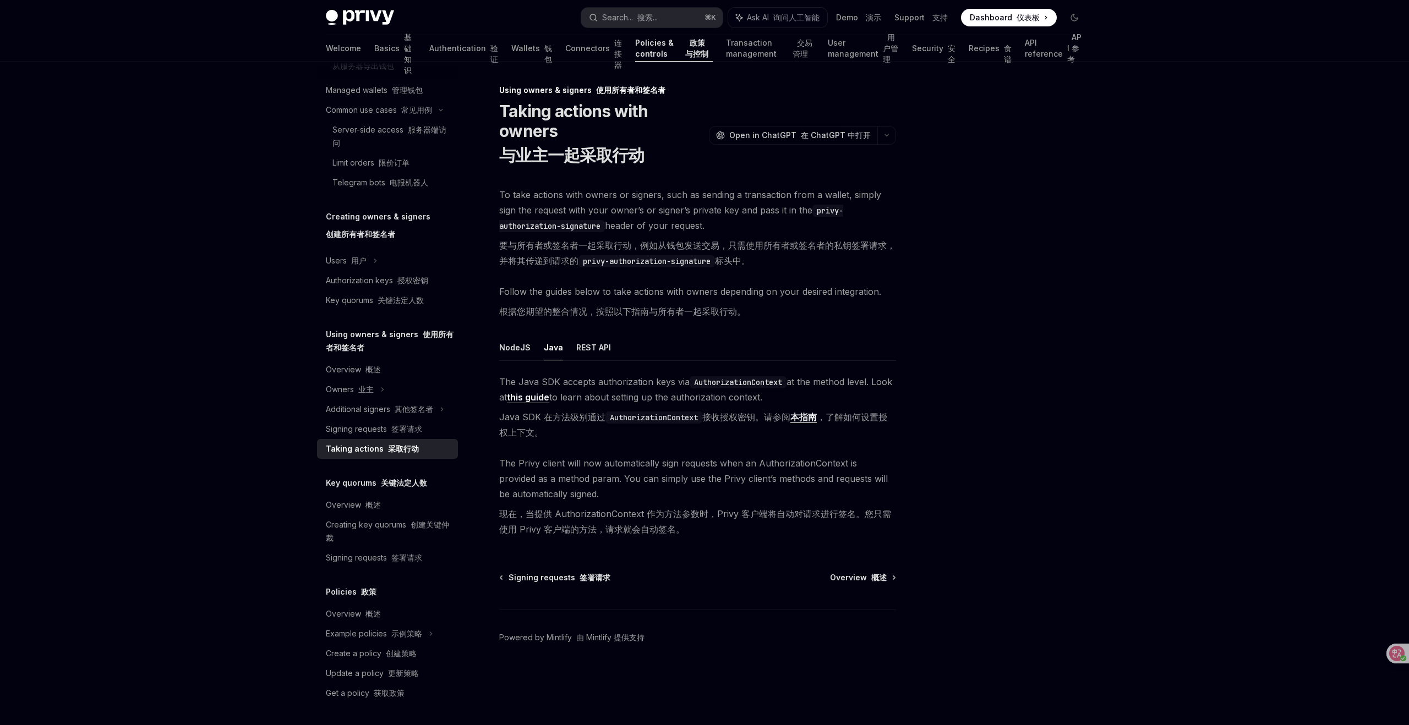
click at [986, 270] on div at bounding box center [1008, 405] width 167 height 642
click at [1026, 422] on div at bounding box center [1008, 405] width 167 height 642
click at [1038, 528] on div at bounding box center [1008, 405] width 167 height 642
click at [829, 433] on div "The Java SDK accepts authorization keys via AuthorizationContext at the method …" at bounding box center [697, 457] width 397 height 167
click at [356, 484] on h5 "Key quorums 关键法定人数" at bounding box center [376, 483] width 101 height 13
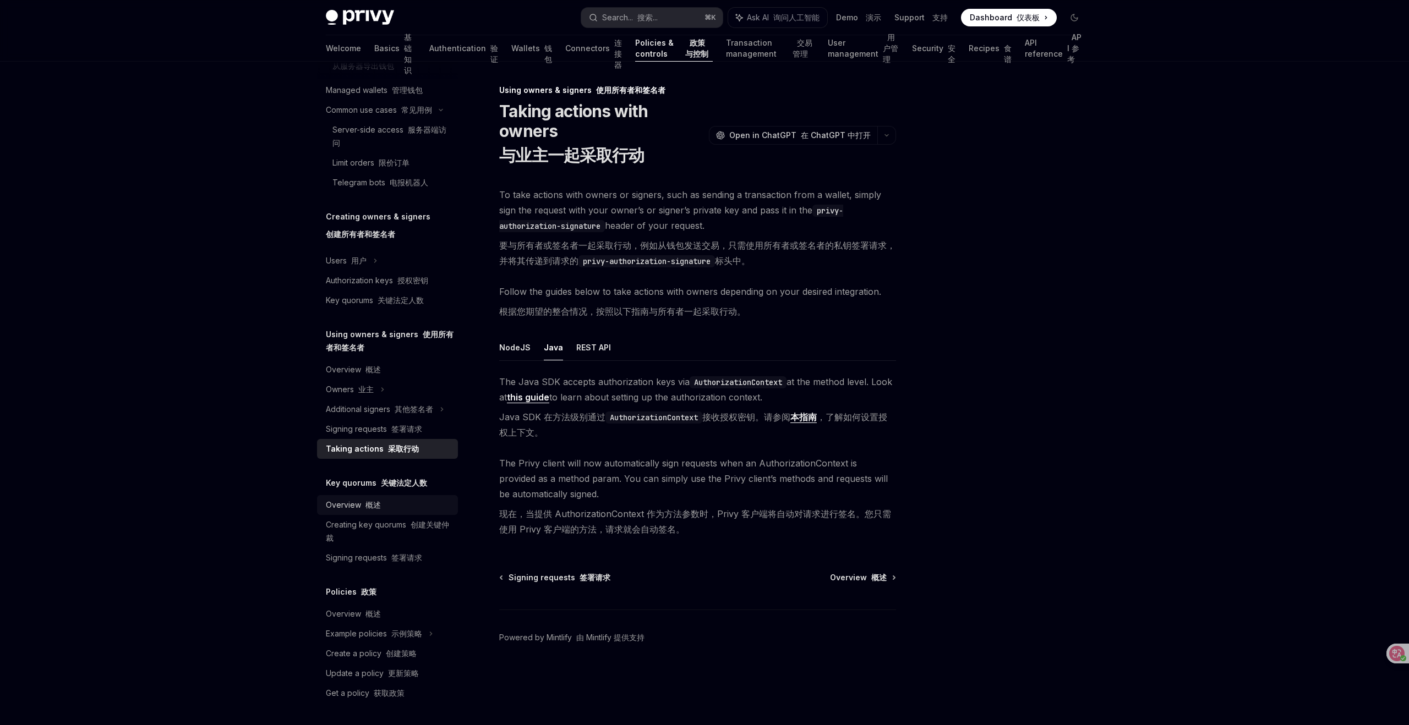
click at [347, 498] on link "Overview 概述" at bounding box center [387, 505] width 141 height 20
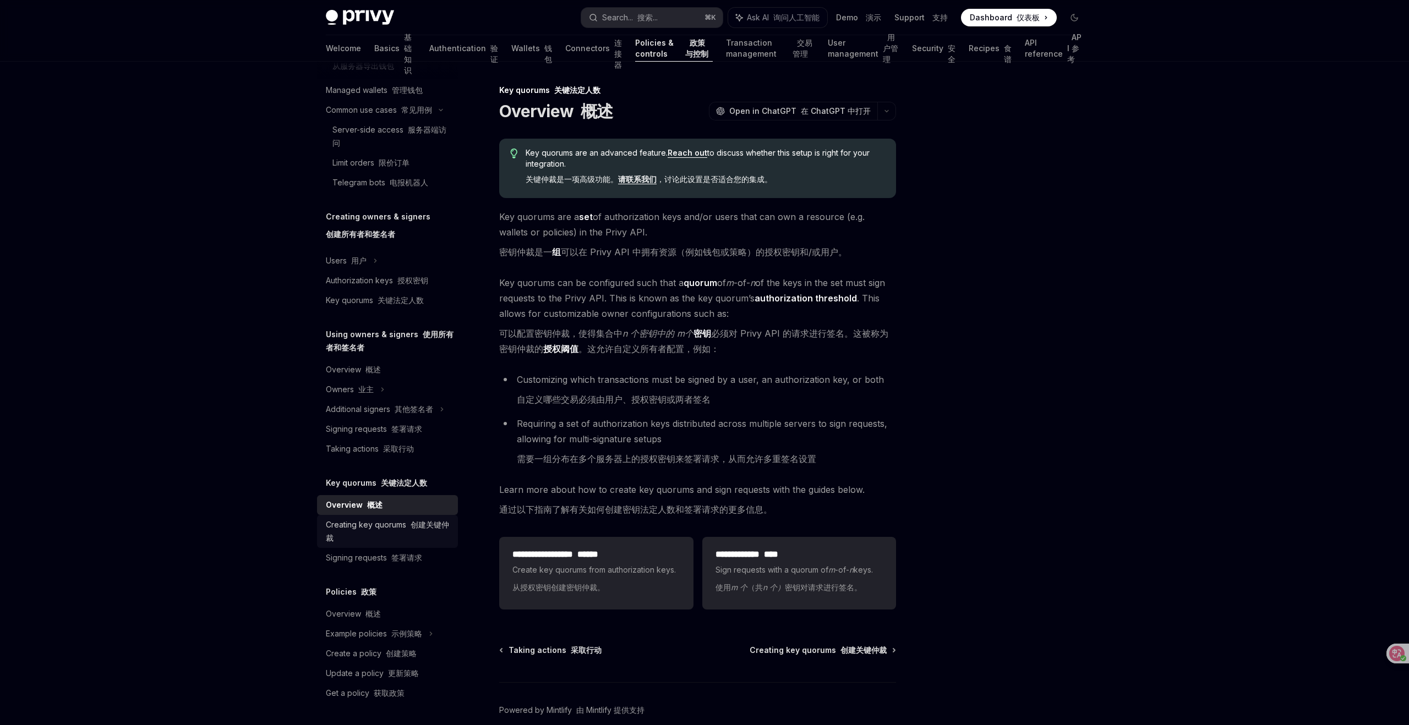
click at [412, 525] on font "创建关键仲裁" at bounding box center [387, 531] width 123 height 23
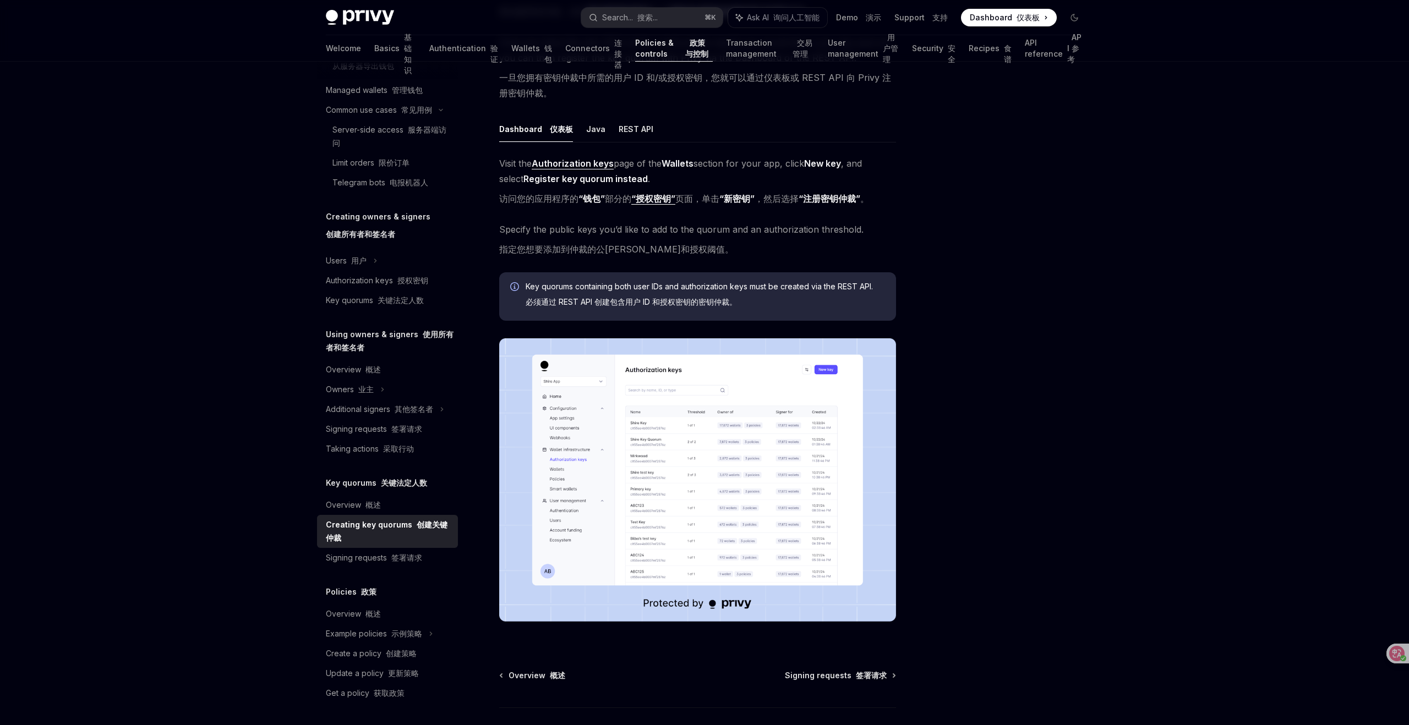
scroll to position [222, 0]
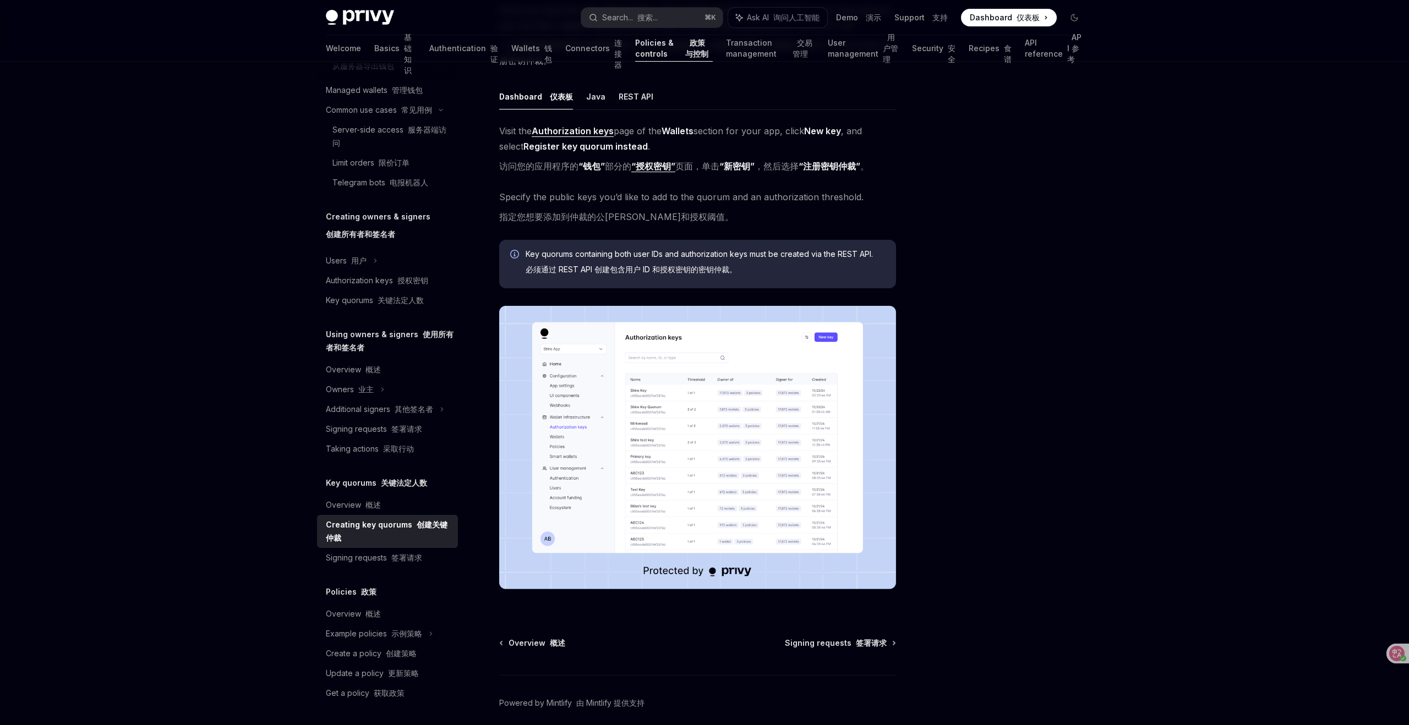
click at [786, 432] on img at bounding box center [697, 447] width 397 height 283
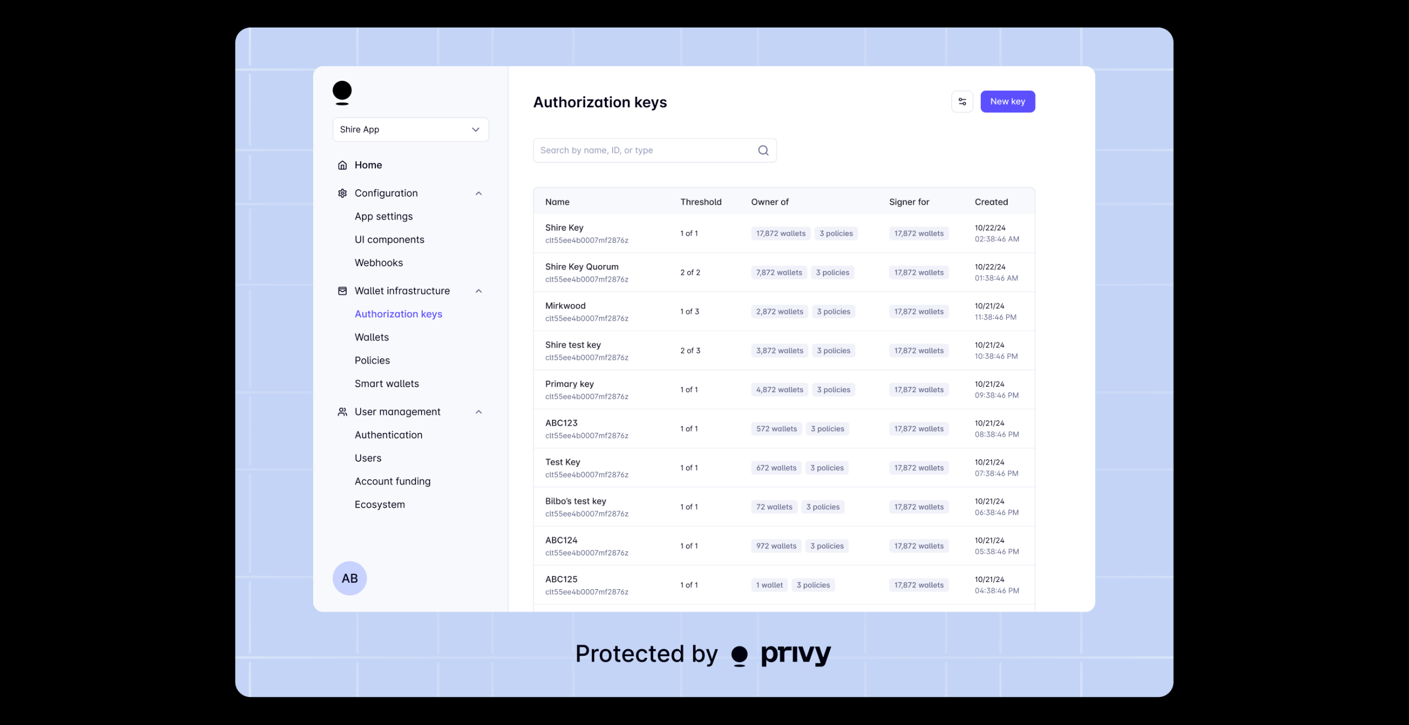
click at [786, 433] on img at bounding box center [705, 363] width 938 height 670
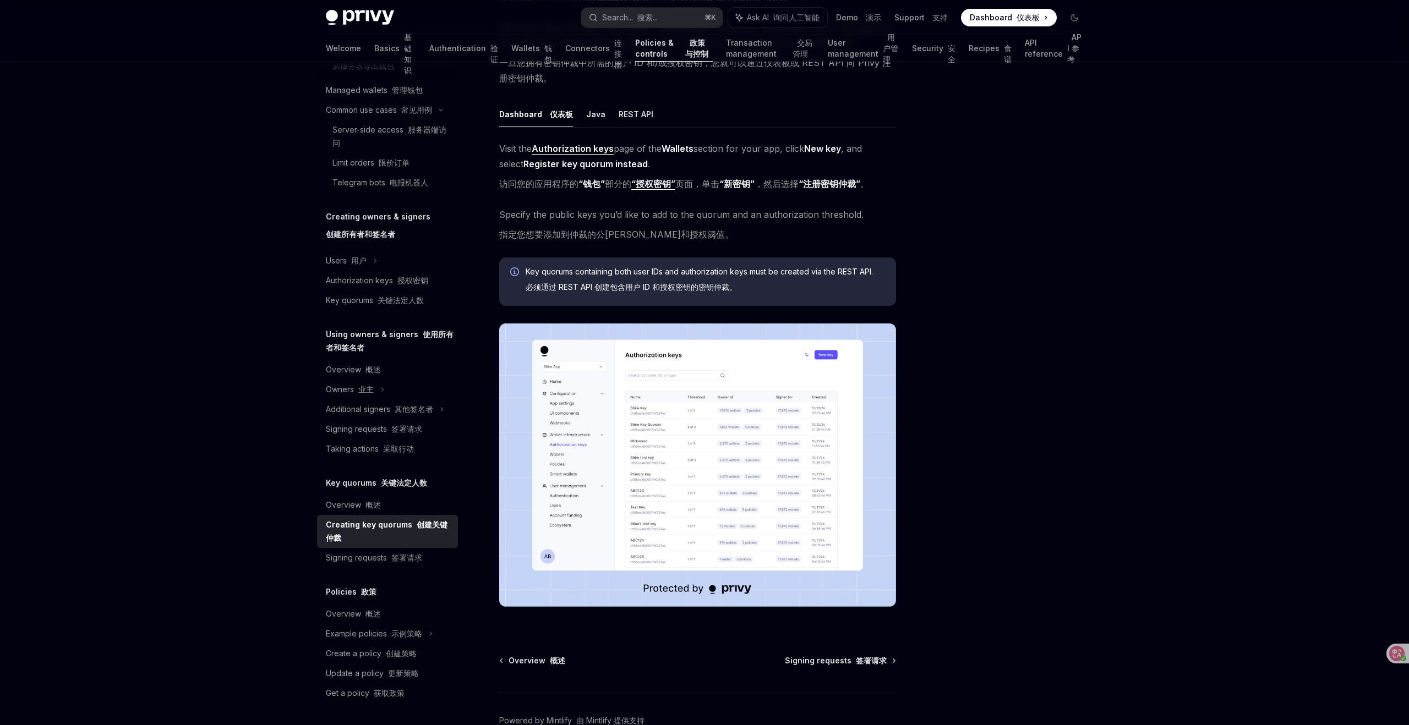
scroll to position [190, 0]
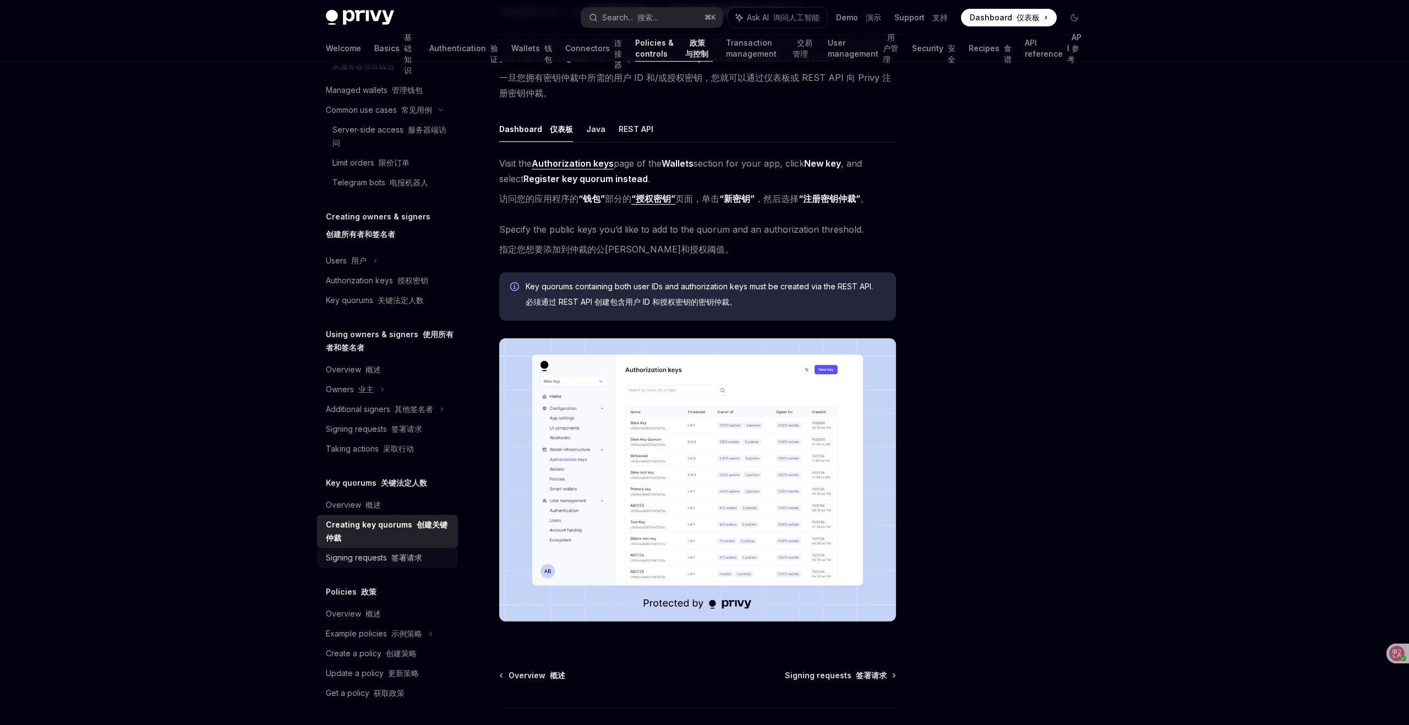
click at [410, 561] on font "签署请求" at bounding box center [406, 557] width 31 height 9
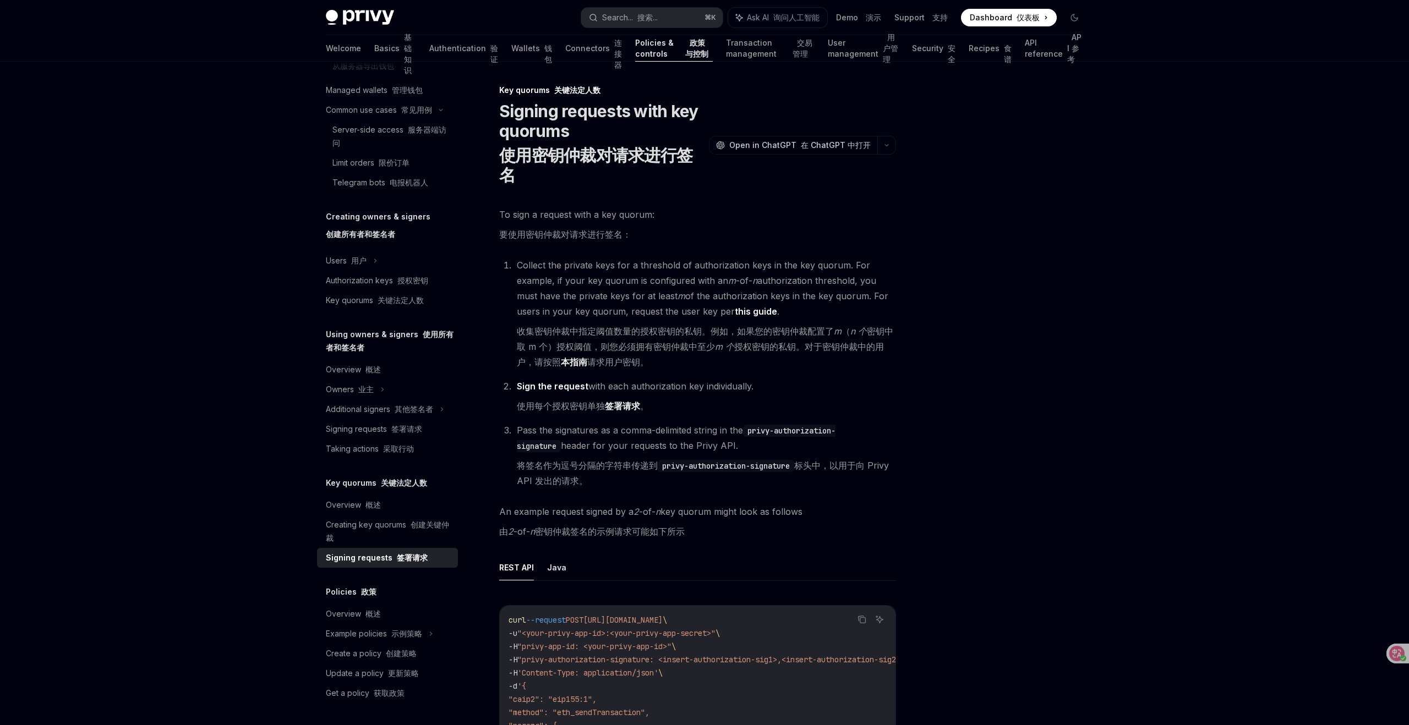
click at [1101, 338] on div "Overview 概述 Owners & signers 业主和签名者 Overview 概述 Types of owners & signers 所有者和签…" at bounding box center [704, 658] width 810 height 1193
click at [1020, 325] on div at bounding box center [1008, 405] width 167 height 642
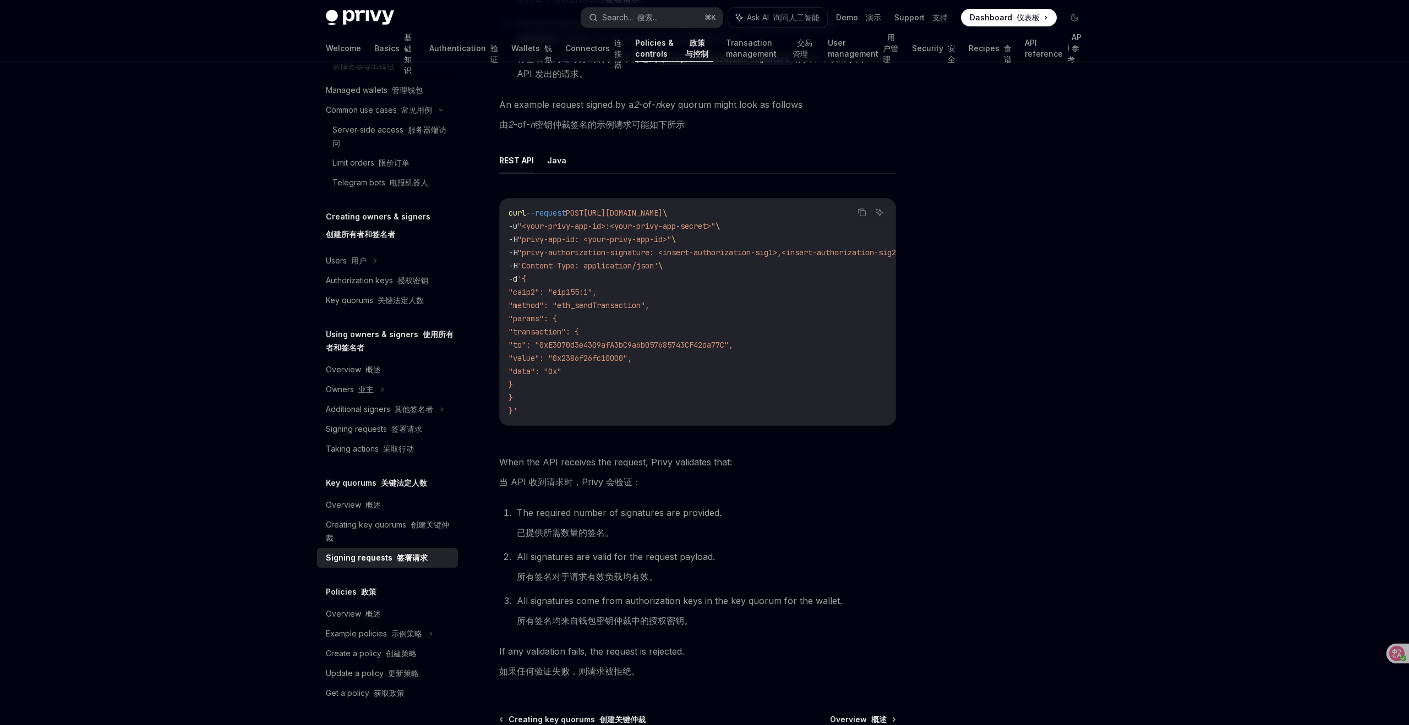
scroll to position [514, 0]
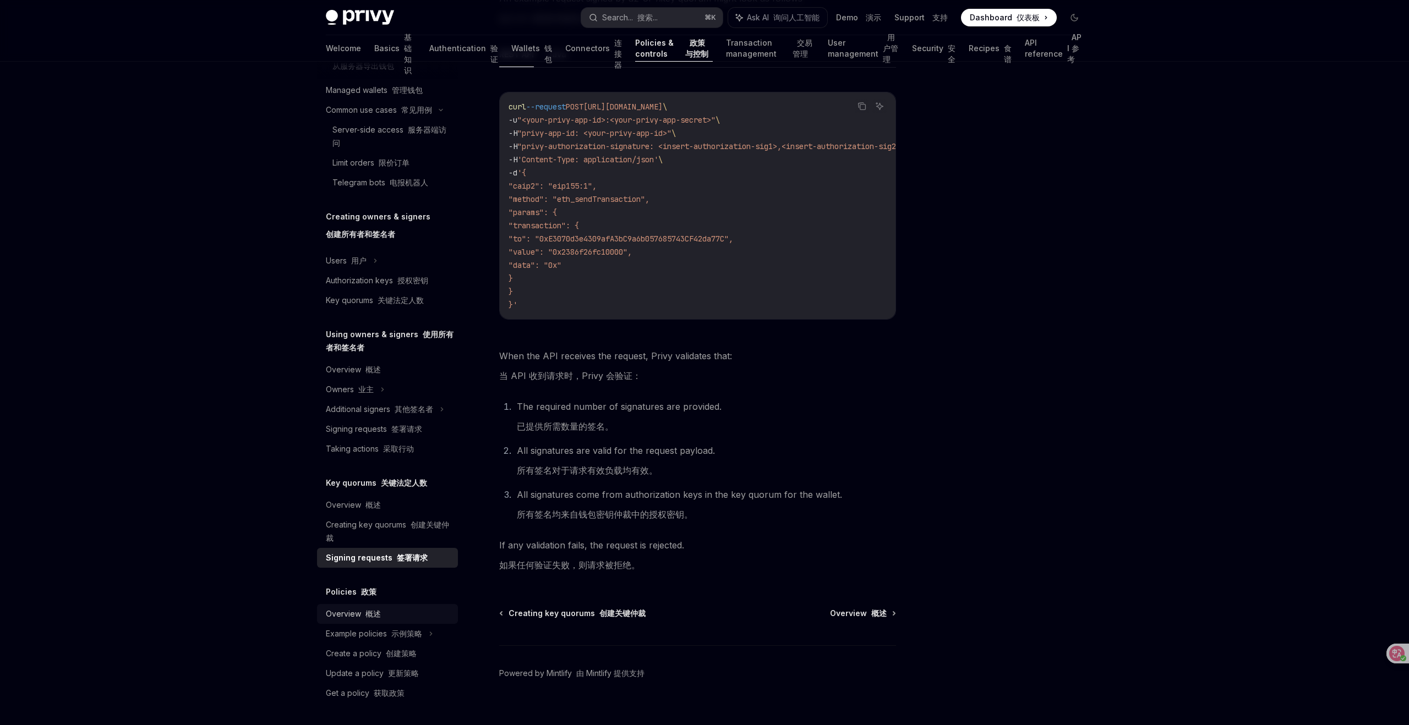
click at [361, 616] on font at bounding box center [363, 613] width 4 height 9
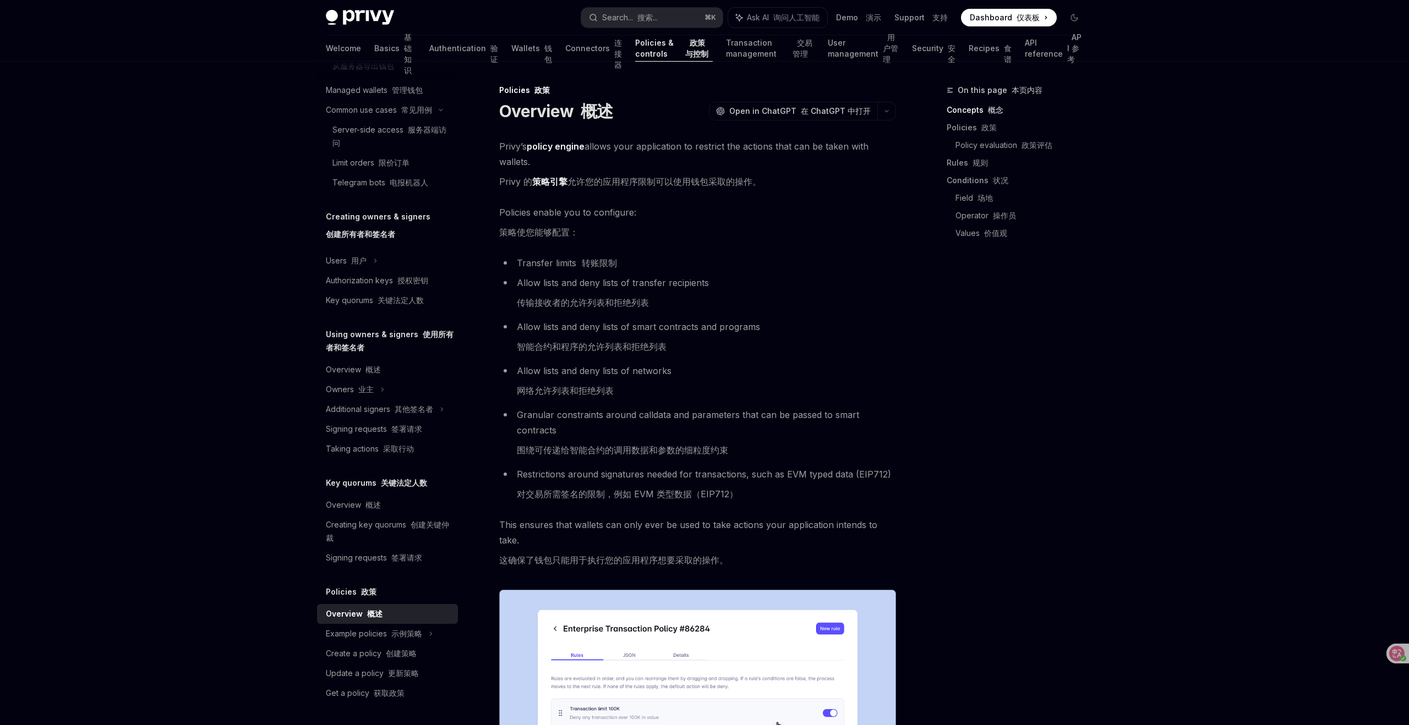
click at [881, 483] on li "Restrictions around signatures needed for transactions, such as EVM typed data …" at bounding box center [697, 487] width 397 height 40
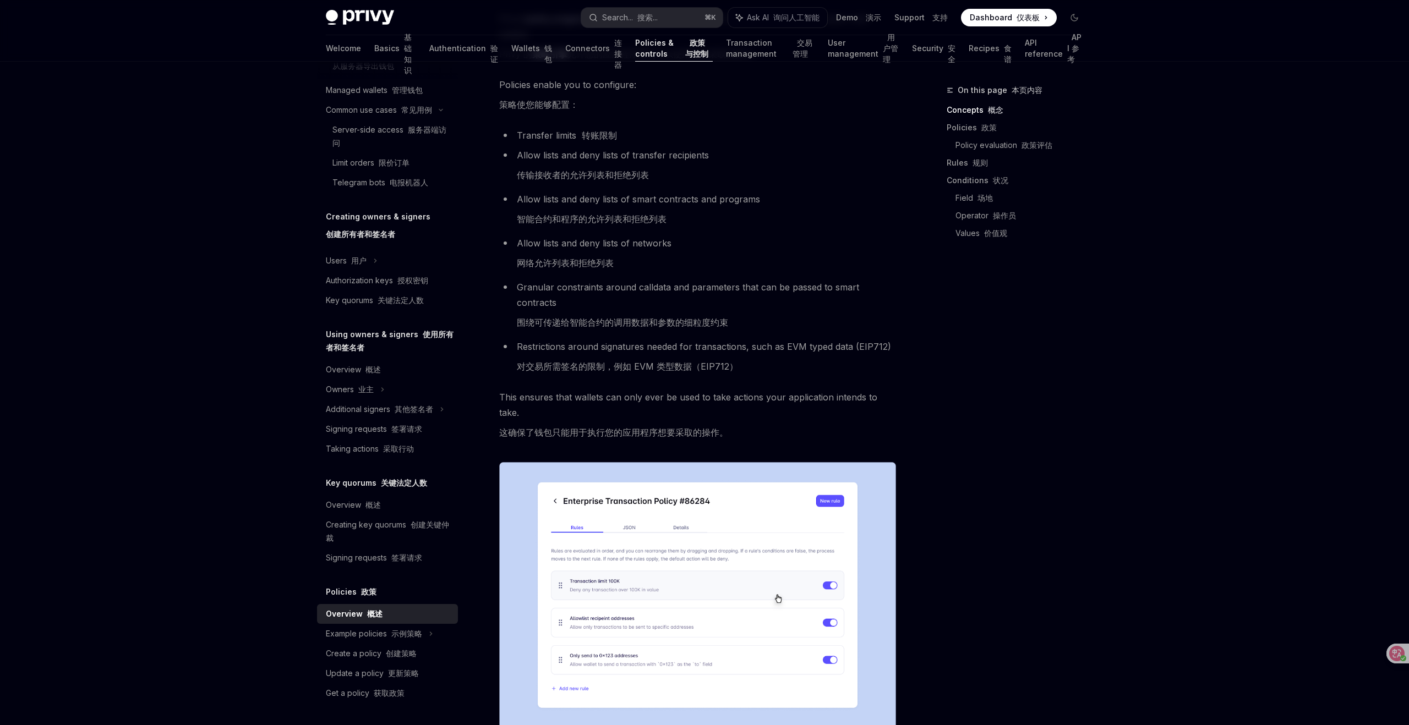
scroll to position [129, 0]
click at [772, 582] on img at bounding box center [697, 602] width 397 height 283
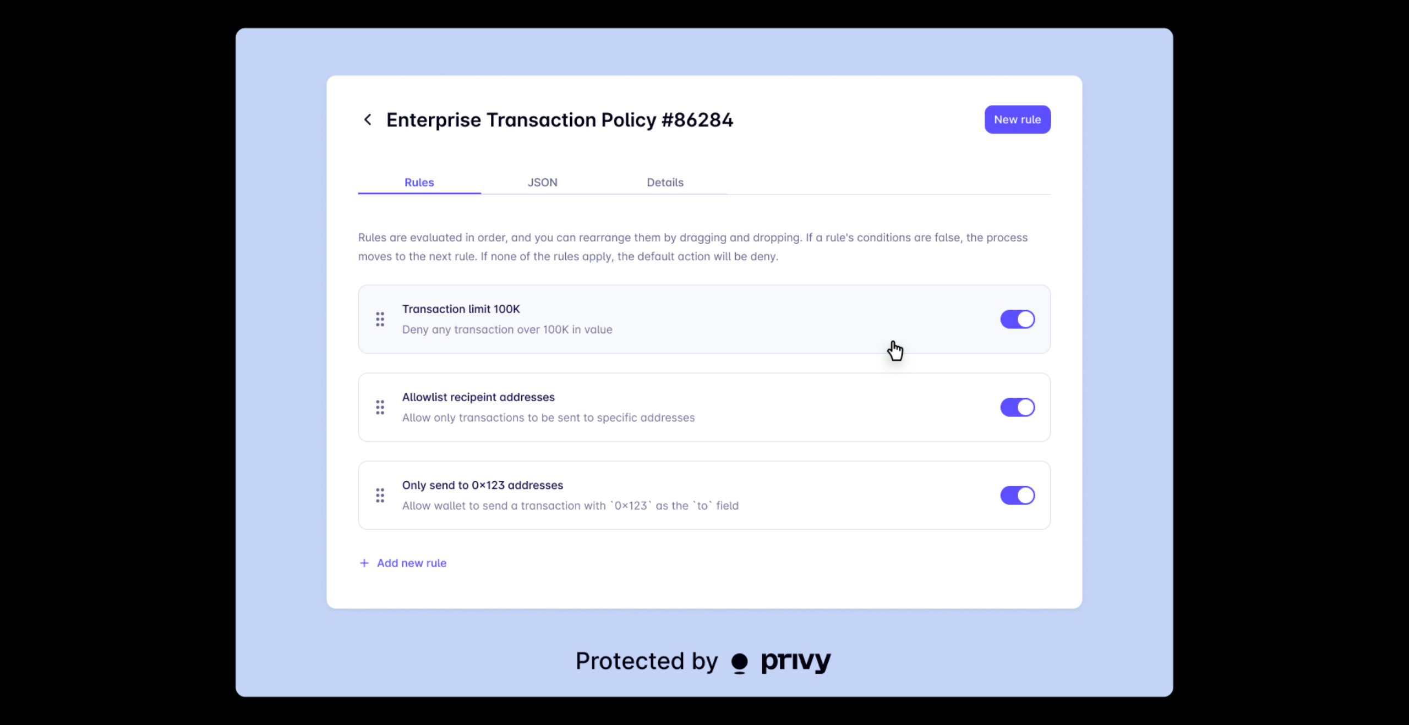
click at [772, 582] on img at bounding box center [705, 363] width 938 height 670
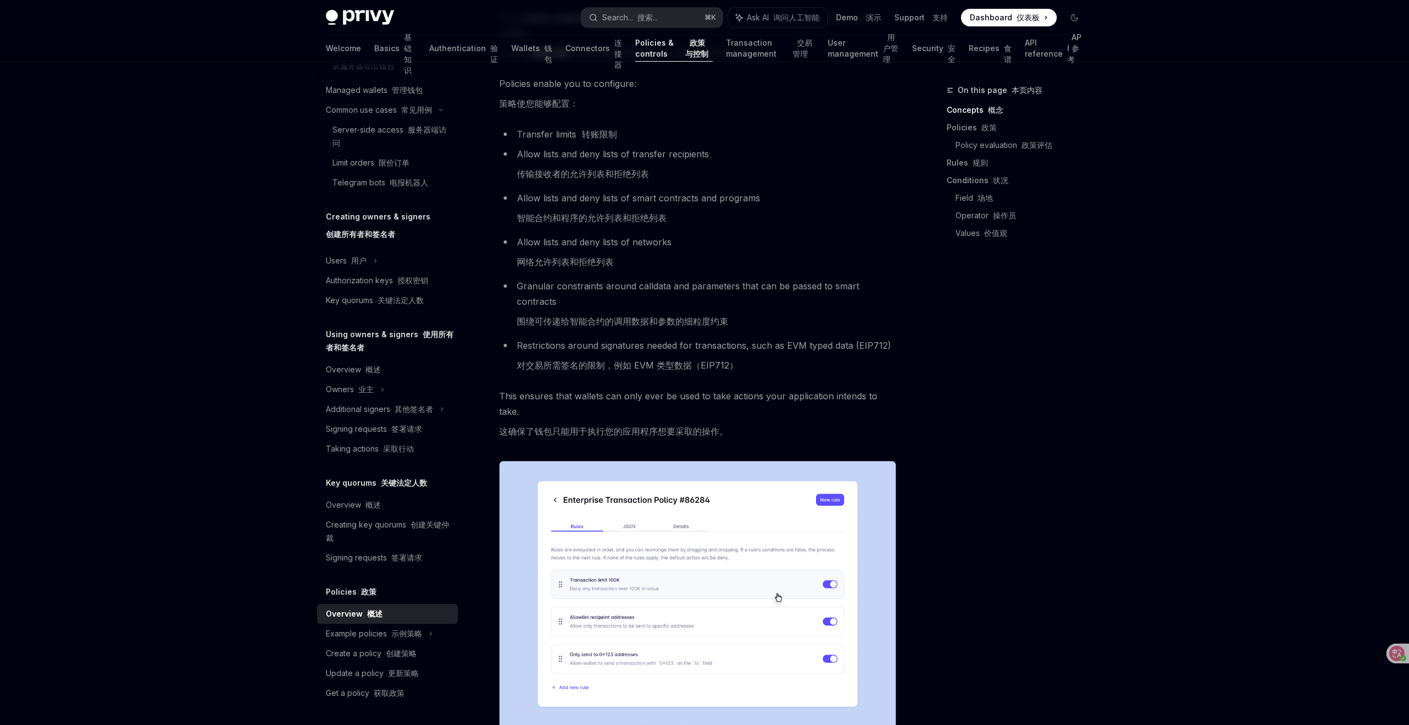
click at [772, 582] on img at bounding box center [697, 602] width 397 height 283
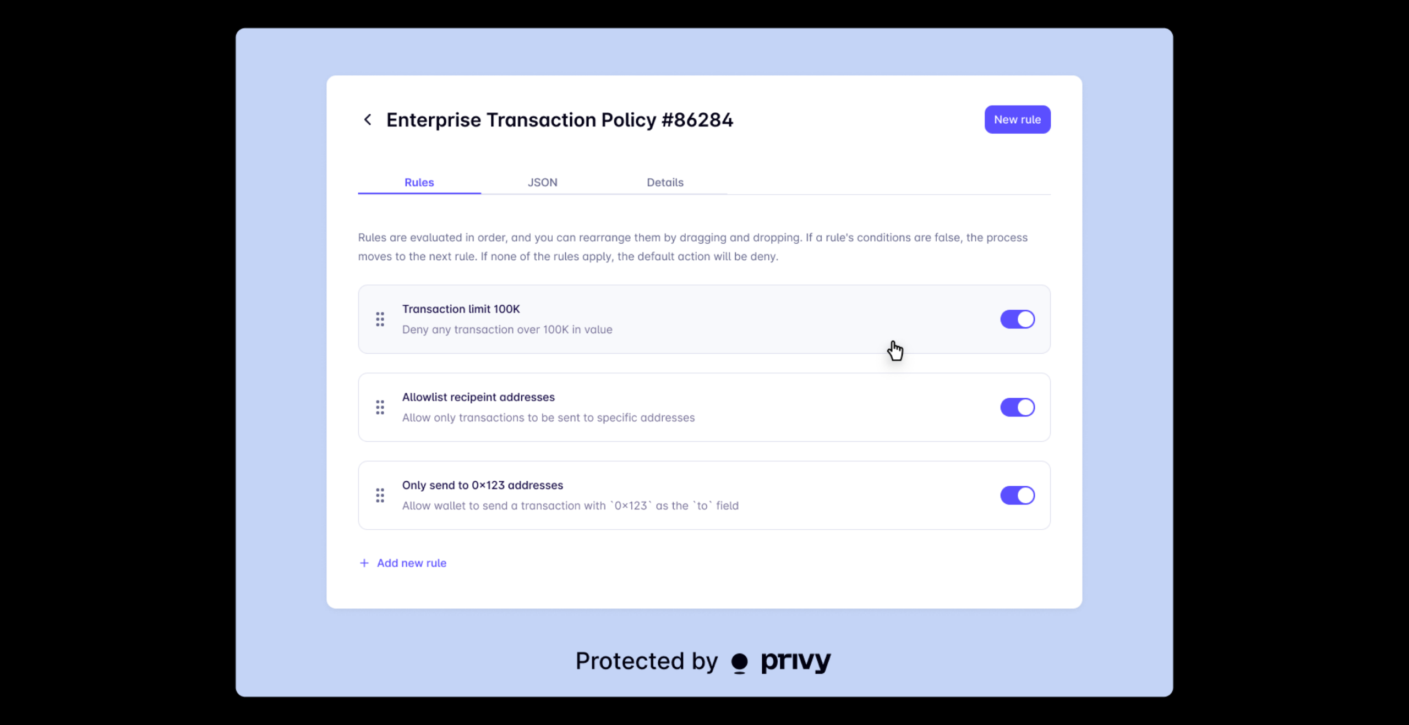
click at [772, 582] on img at bounding box center [705, 363] width 938 height 670
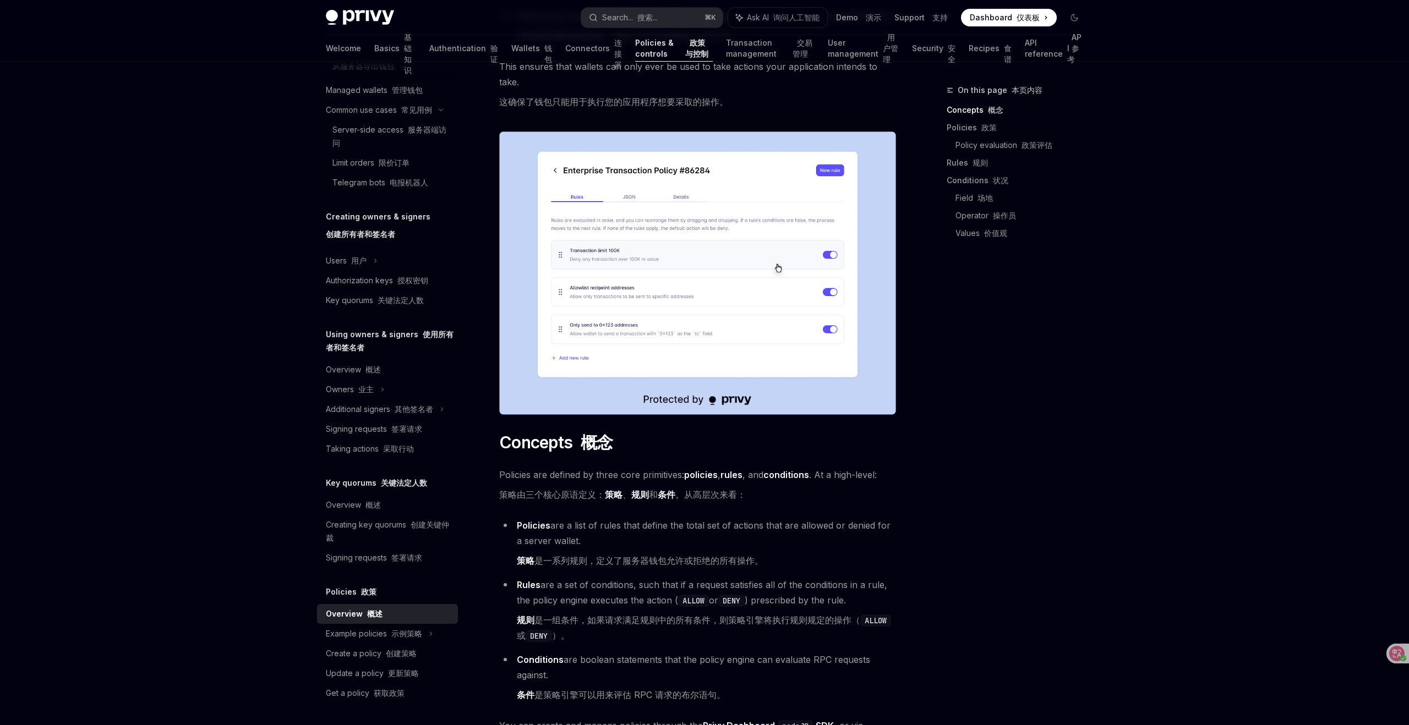
scroll to position [457, 0]
click at [1082, 454] on div "On this page 本页内容 Concepts 概念 Policies 政策 Policy evaluation 政策评估 Rules 规则 Condi…" at bounding box center [1008, 405] width 167 height 642
click at [1063, 440] on div "On this page 本页内容 Concepts 概念 Policies 政策 Policy evaluation 政策评估 Rules 规则 Condi…" at bounding box center [1008, 405] width 167 height 642
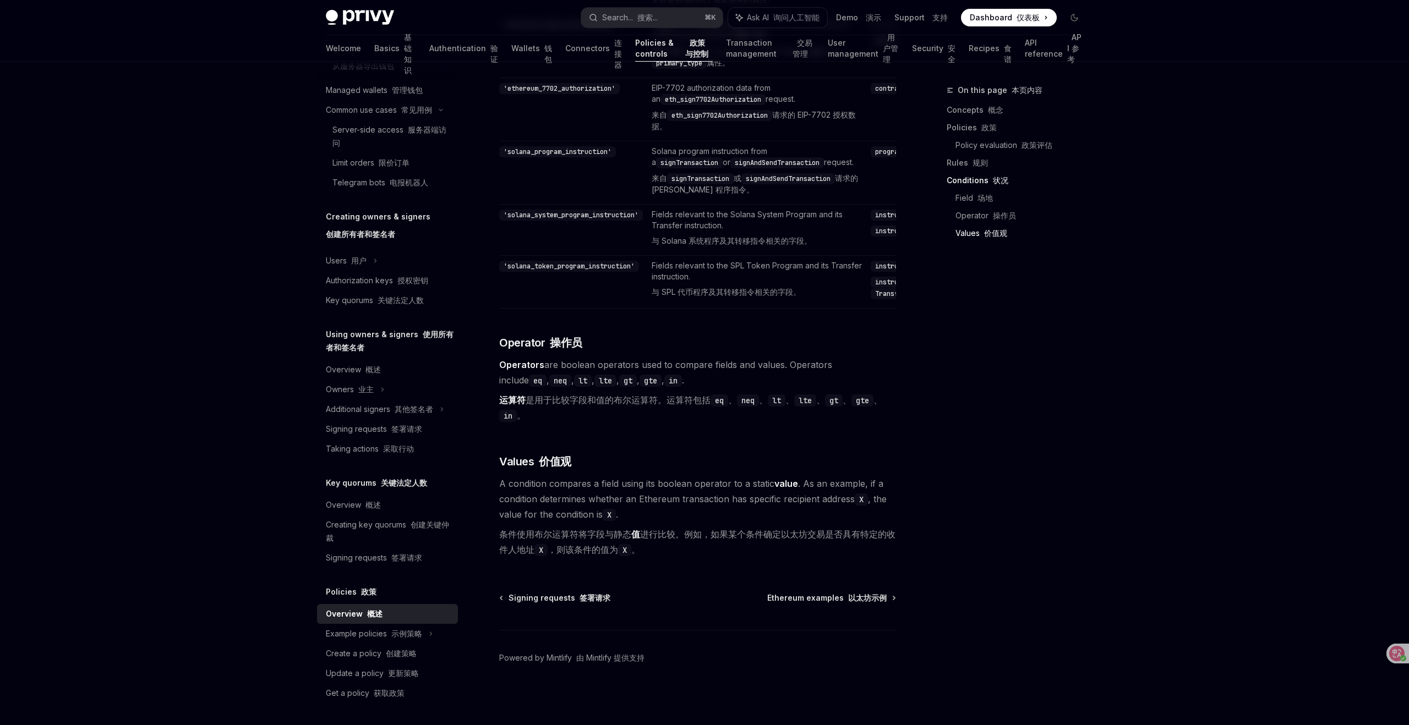
scroll to position [4806, 0]
click at [423, 636] on div "Example policies 示例策略" at bounding box center [387, 634] width 141 height 20
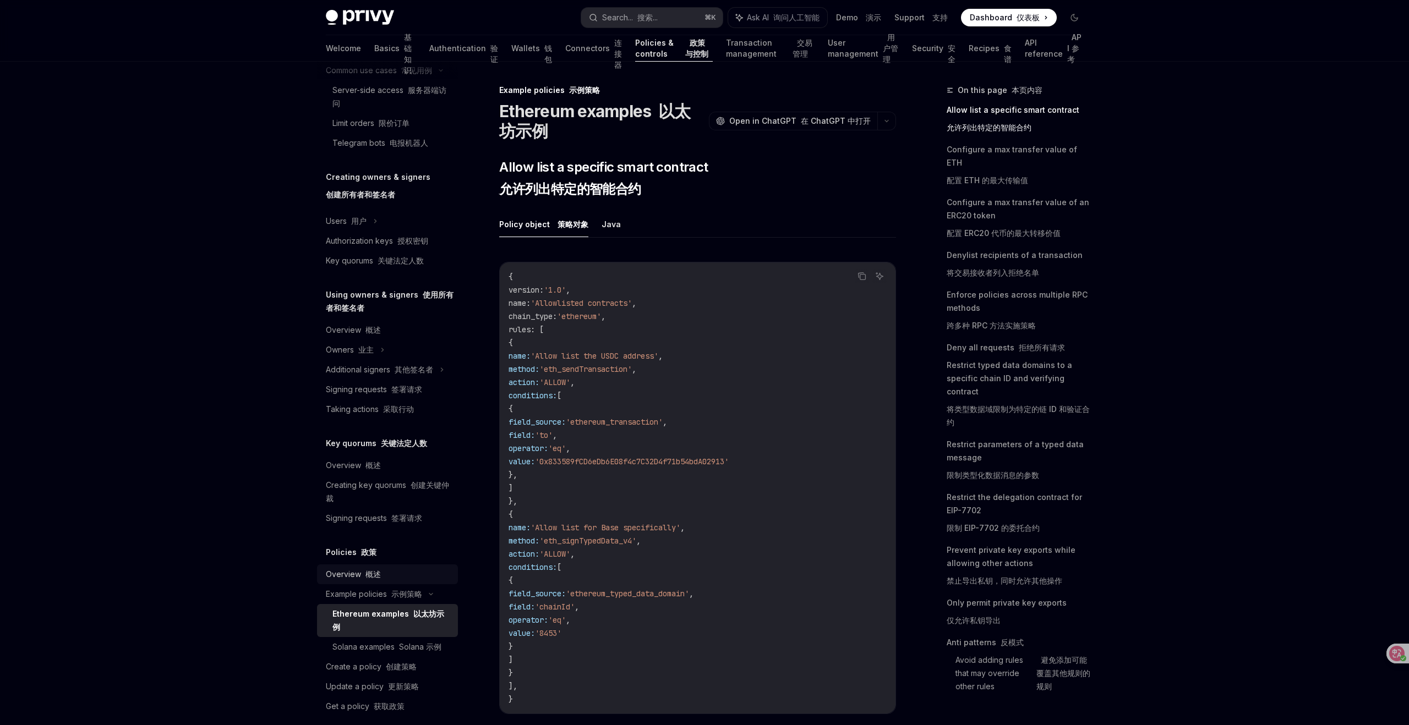
scroll to position [69, 0]
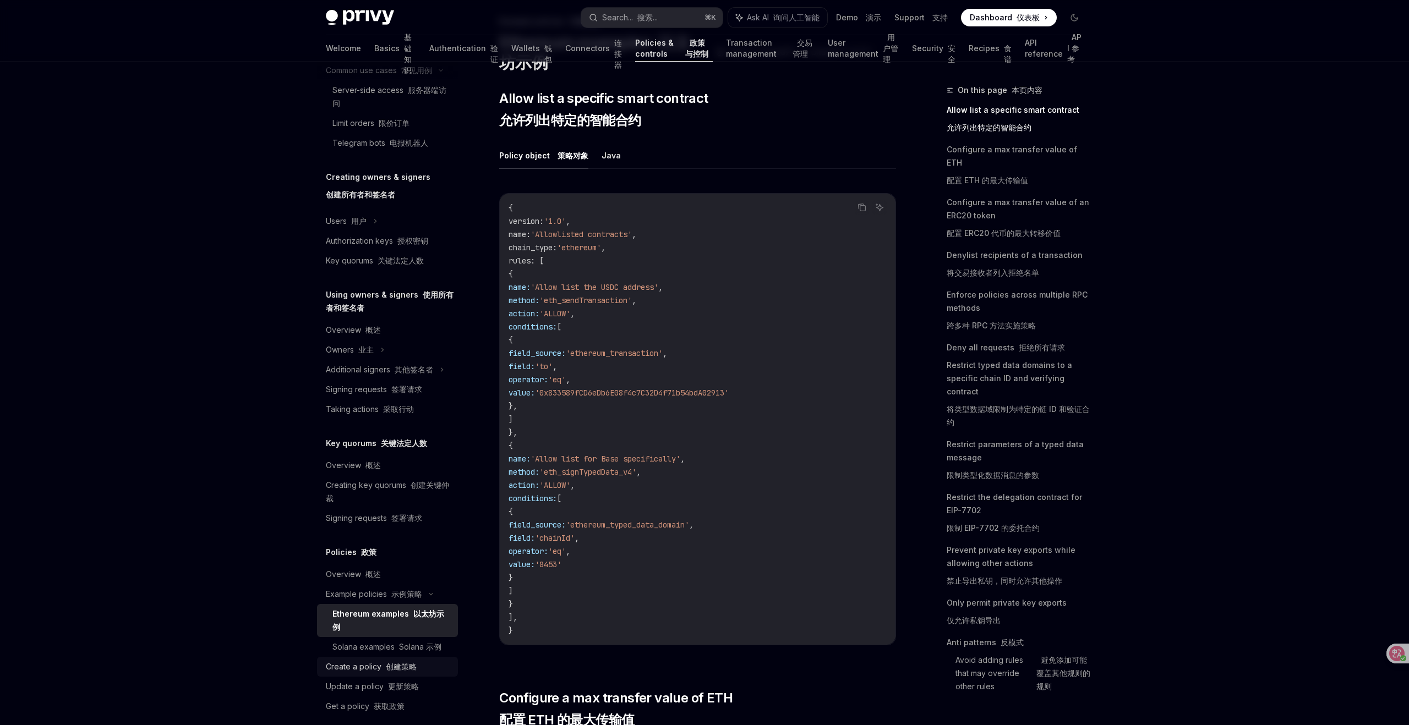
click at [386, 662] on font "创建策略" at bounding box center [401, 666] width 31 height 9
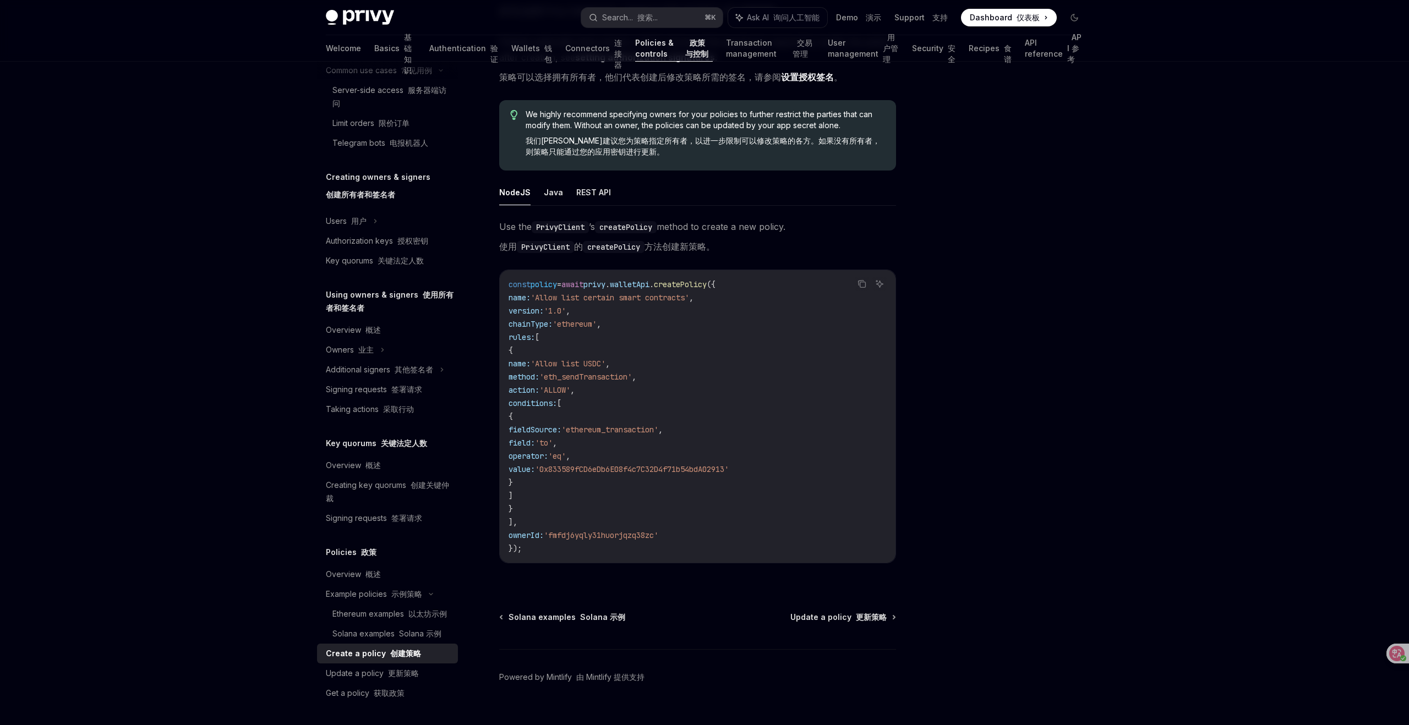
scroll to position [154, 0]
click at [392, 670] on font "更新策略" at bounding box center [403, 673] width 31 height 9
type textarea "*"
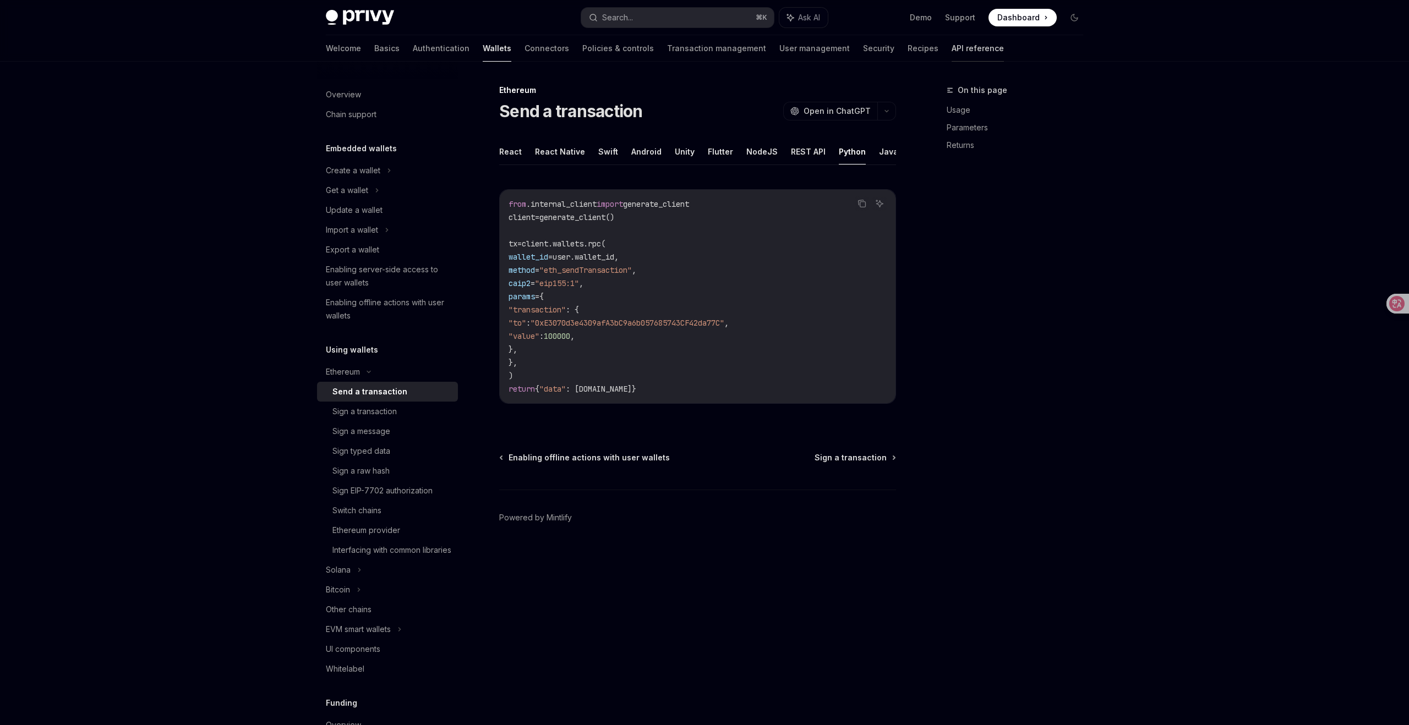
click at [952, 53] on link "API reference" at bounding box center [978, 48] width 52 height 26
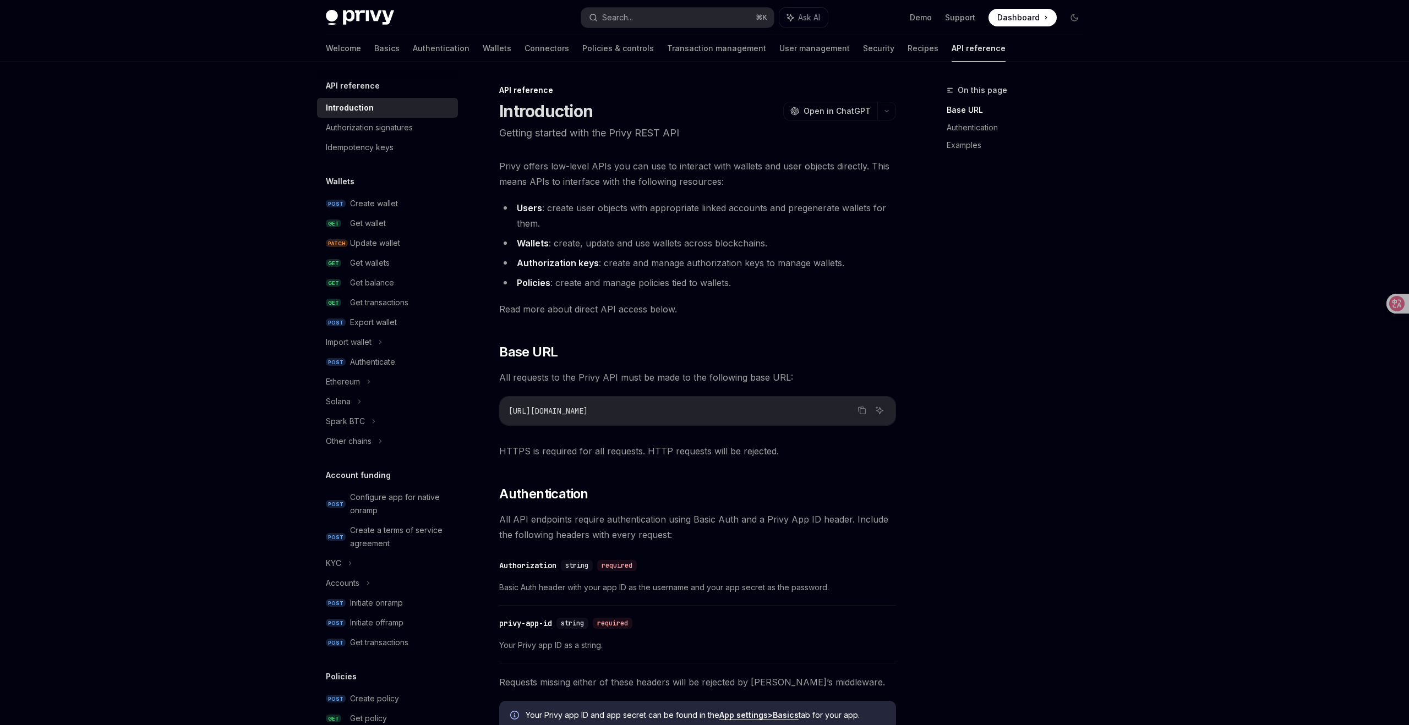
click at [1133, 374] on div "Privy Docs home page Search... ⌘ K Ask AI Demo Support Dashboard Dashboard Sear…" at bounding box center [704, 582] width 1409 height 1164
click at [1148, 249] on div "Privy Docs home page Search... ⌘ K Ask AI Demo Support Dashboard Dashboard Sear…" at bounding box center [704, 582] width 1409 height 1164
click at [1095, 217] on div "API reference Introduction Authorization signatures Idempotency keys Wallets PO…" at bounding box center [704, 613] width 810 height 1102
type textarea "*"
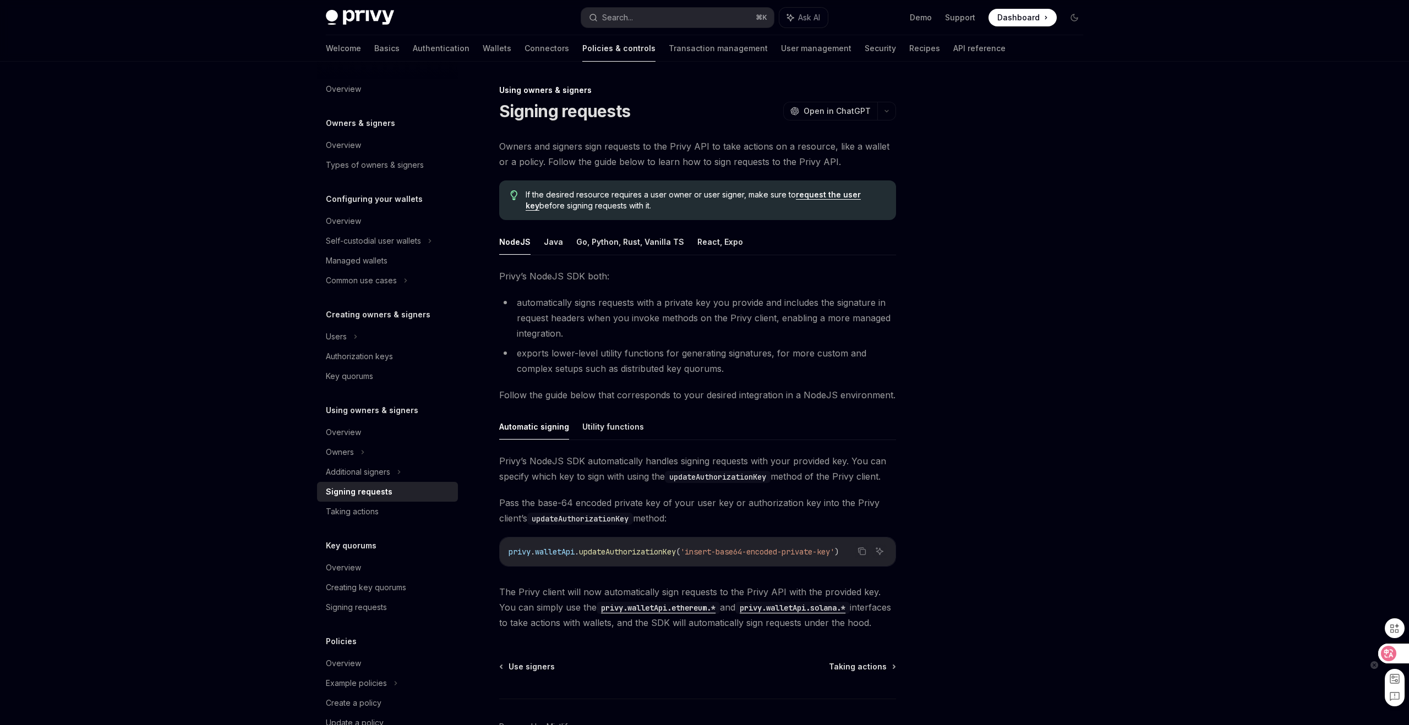
click at [1399, 651] on div at bounding box center [1393, 654] width 30 height 20
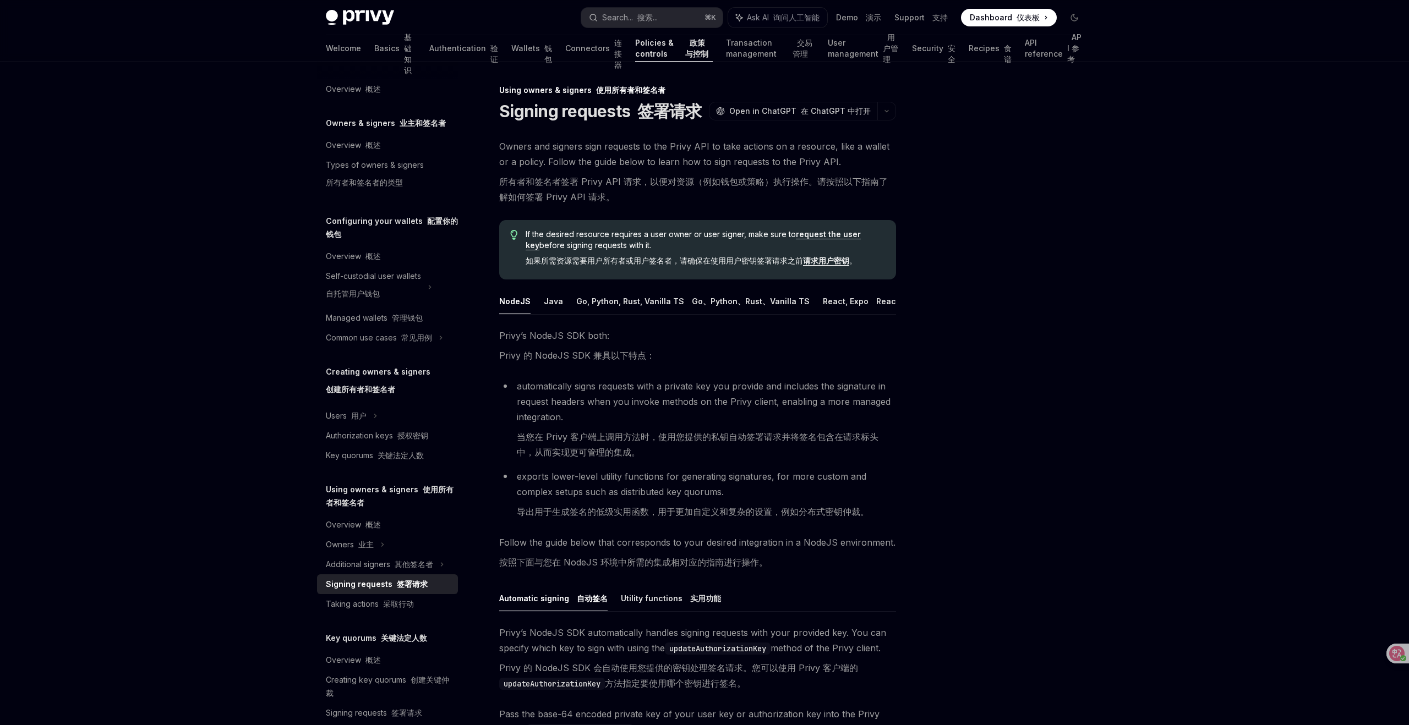
type textarea "*"
